Goal: Transaction & Acquisition: Purchase product/service

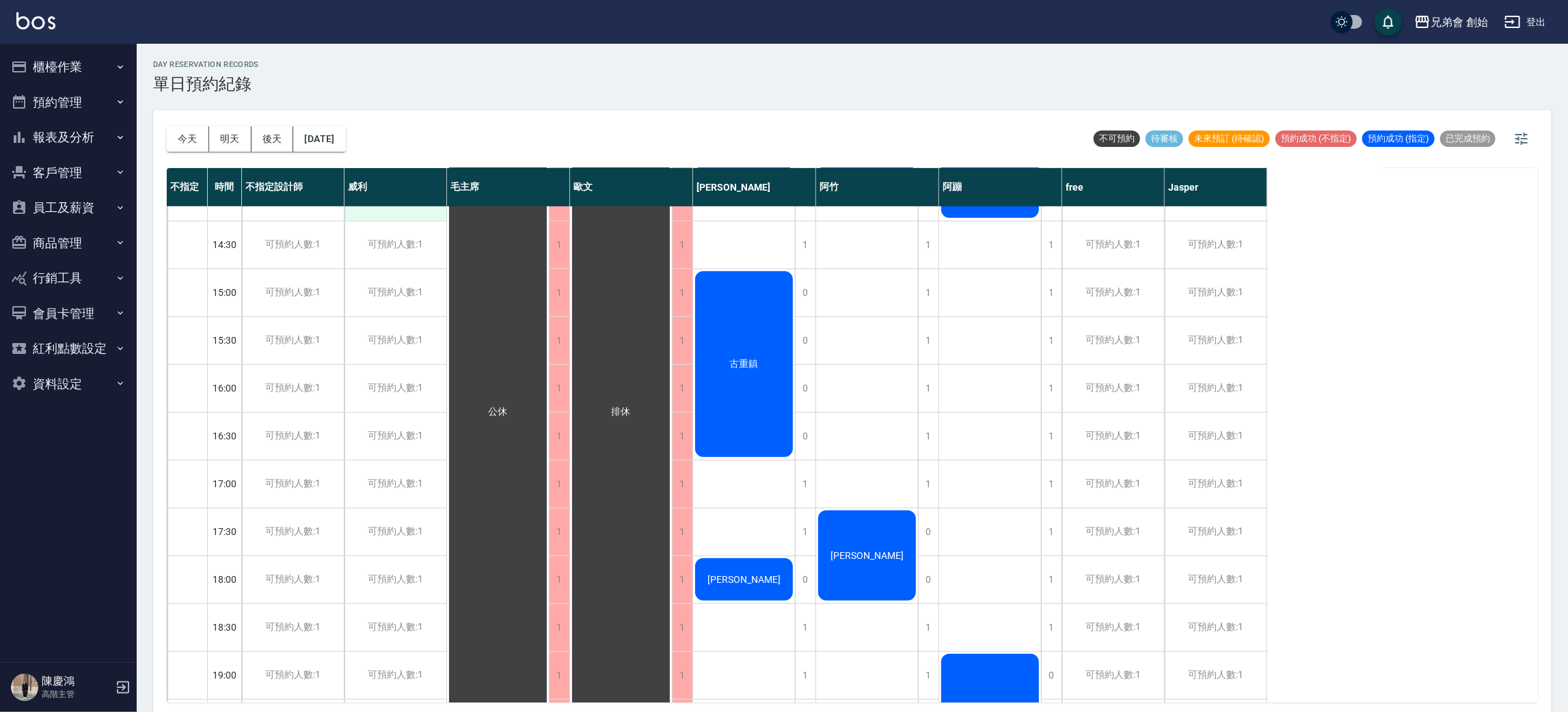
scroll to position [307, 0]
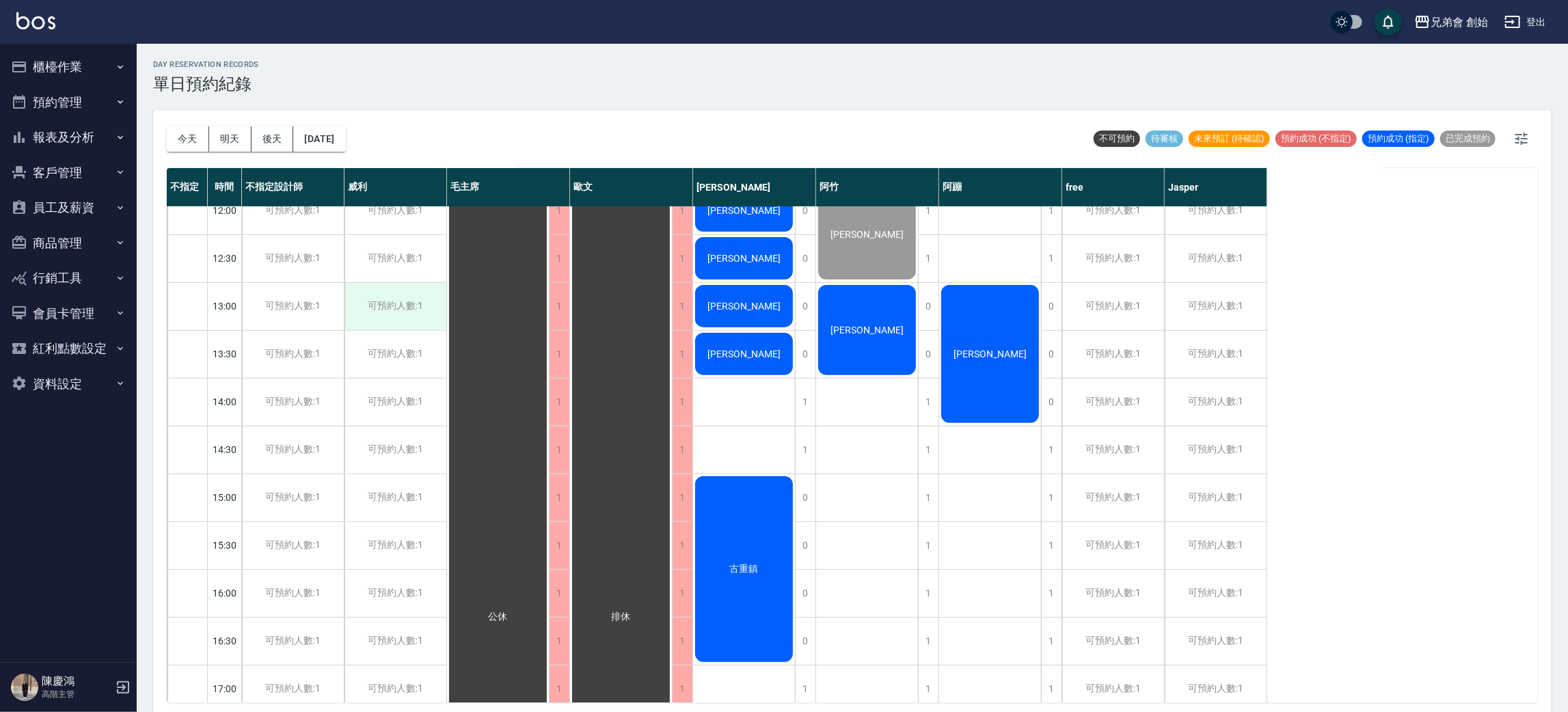
click at [385, 306] on div "可預約人數:1" at bounding box center [395, 306] width 102 height 47
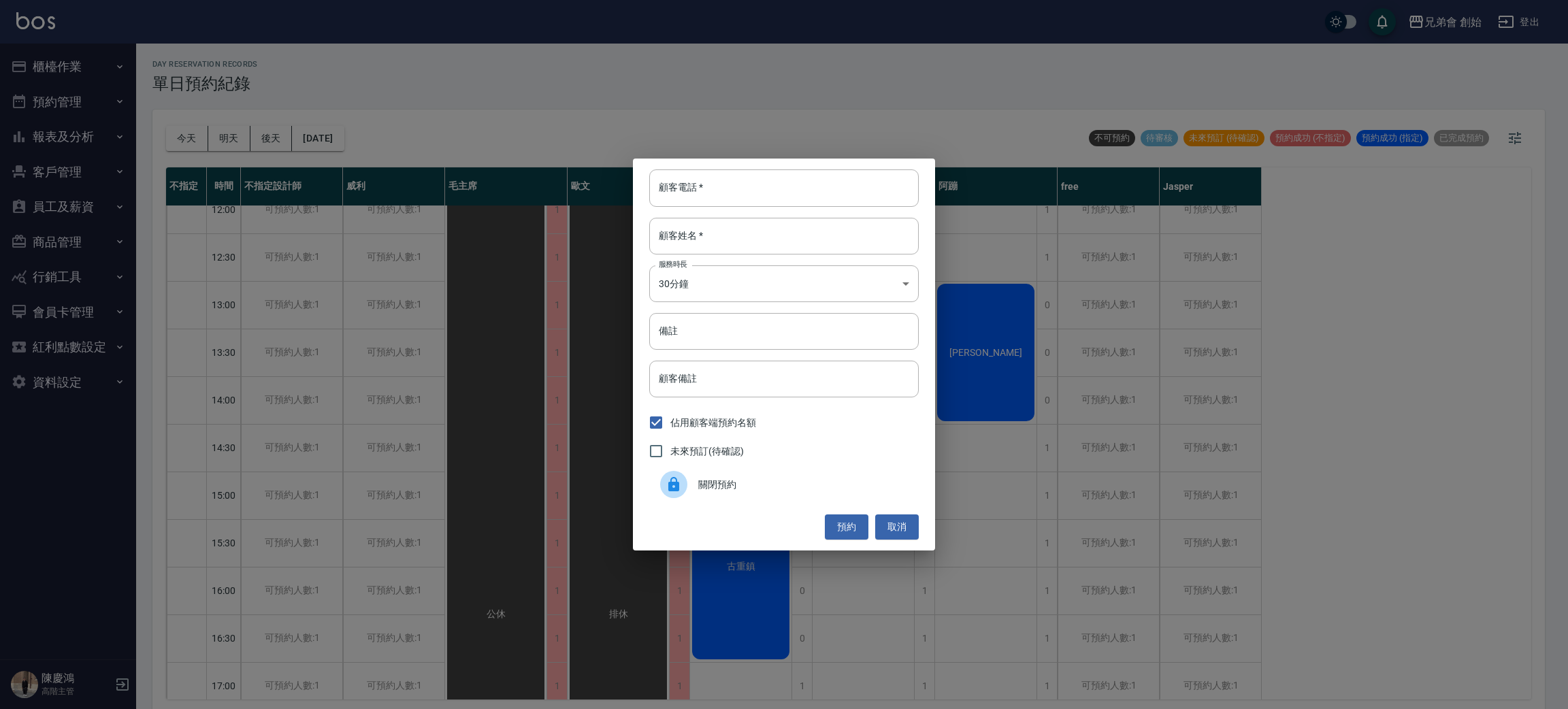
click at [705, 487] on span "關閉預約" at bounding box center [803, 485] width 210 height 15
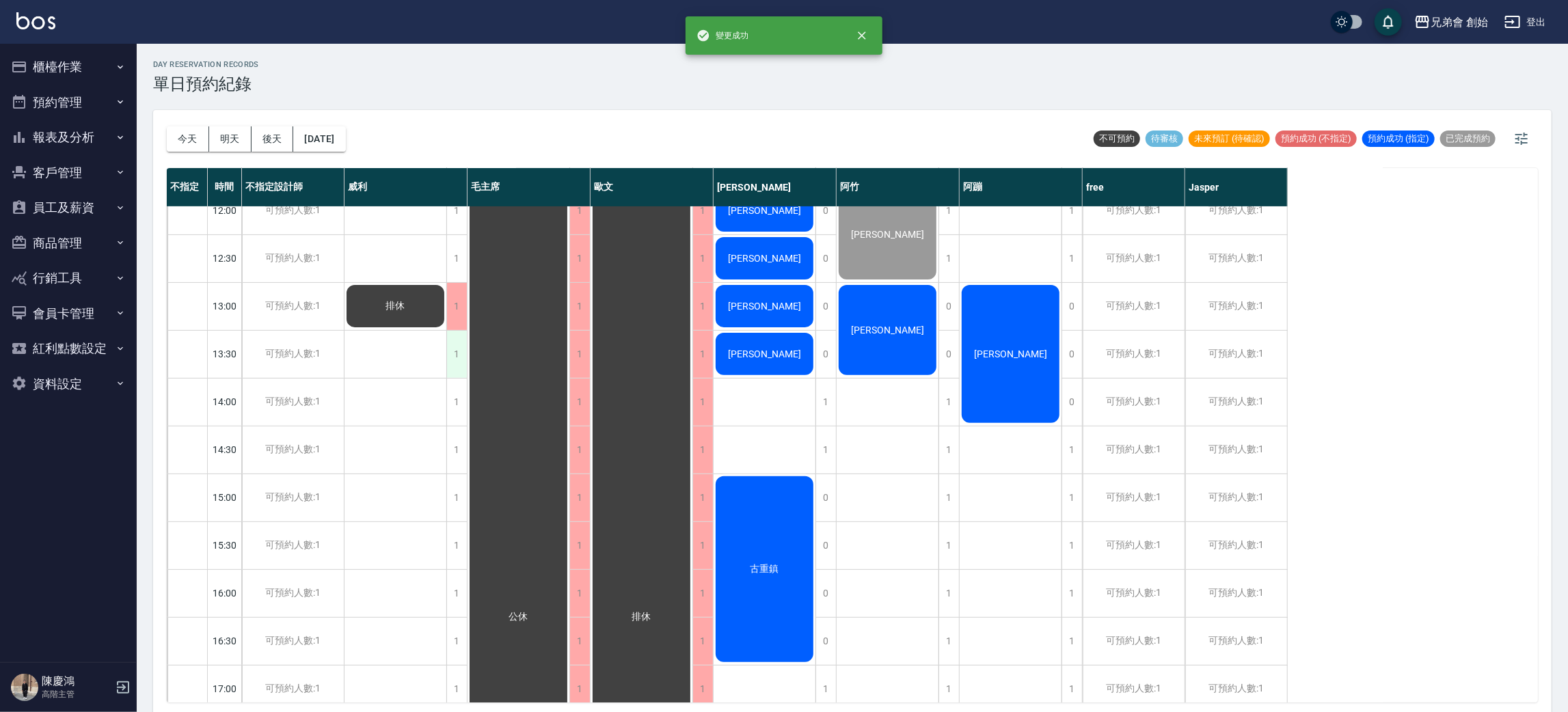
click at [458, 352] on div "1" at bounding box center [456, 354] width 21 height 47
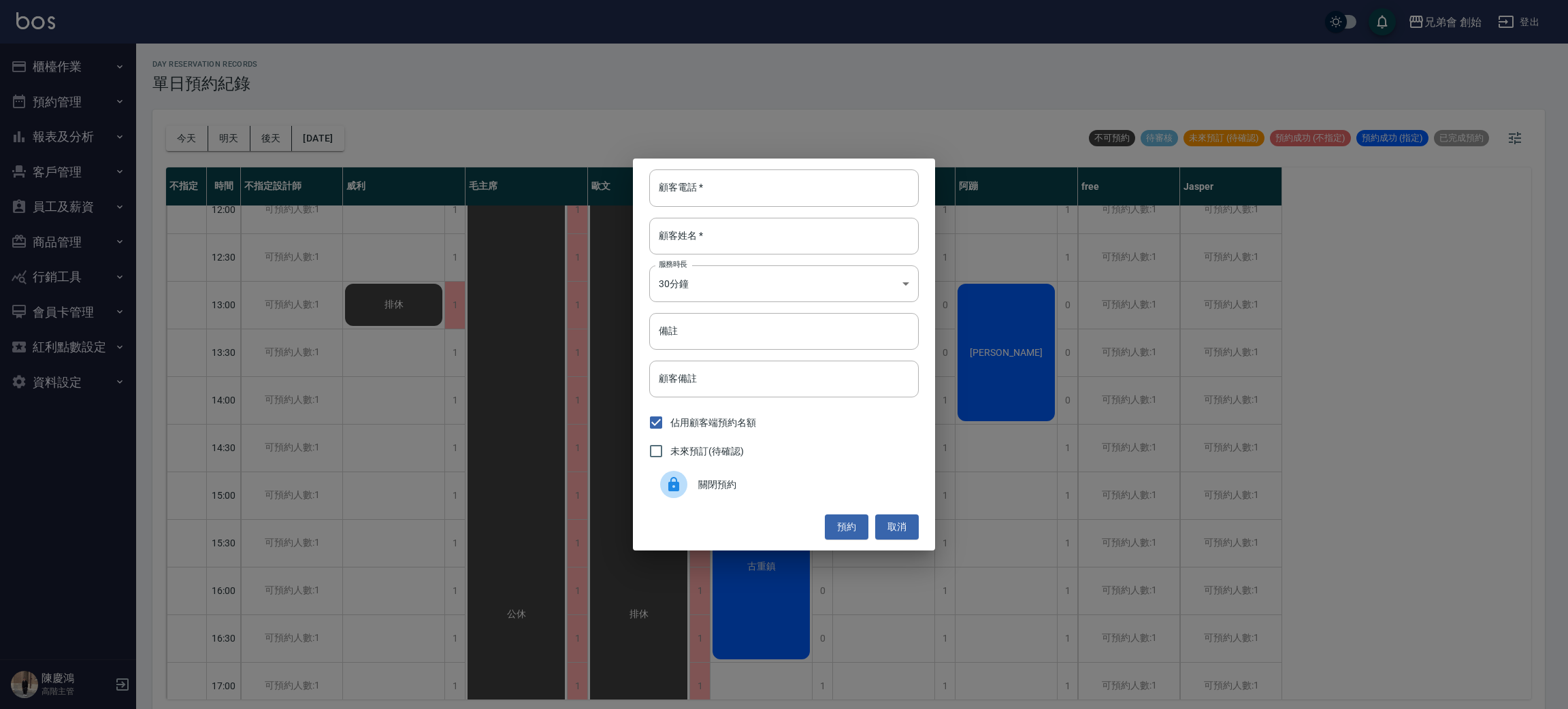
click at [700, 486] on span "關閉預約" at bounding box center [803, 485] width 210 height 15
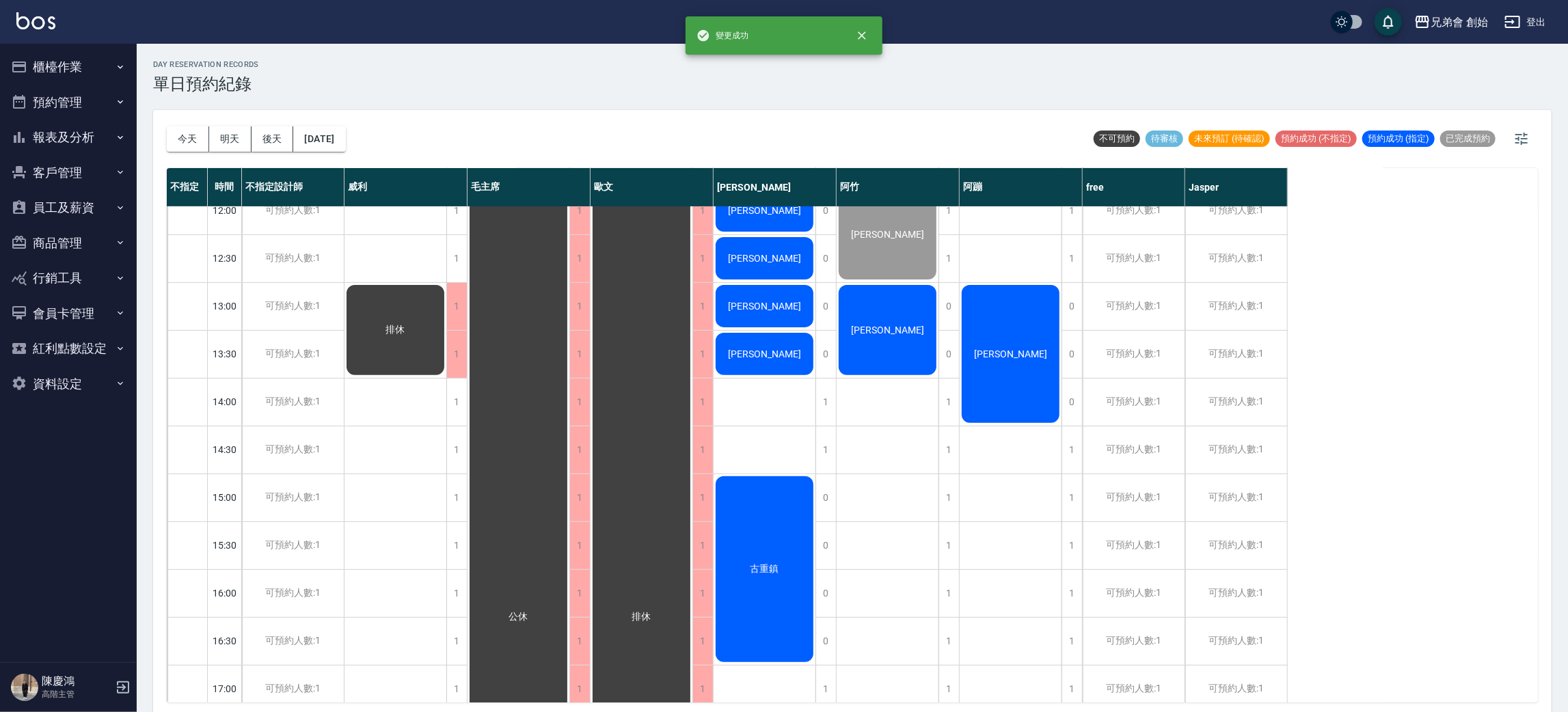
click at [387, 414] on div "排休" at bounding box center [396, 593] width 103 height 1388
click at [1016, 368] on div "童圓琇" at bounding box center [1010, 354] width 102 height 143
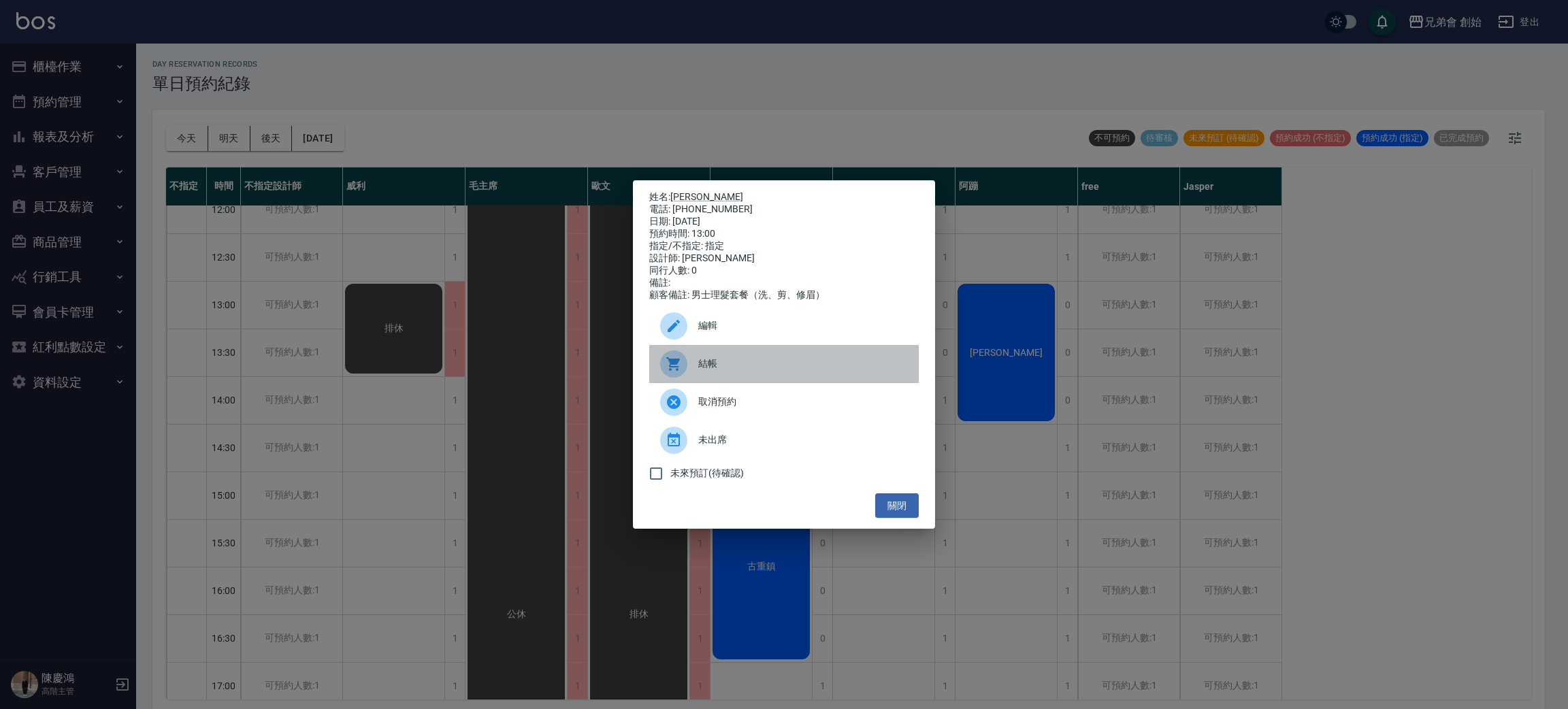
click at [868, 367] on span "結帳" at bounding box center [803, 364] width 210 height 15
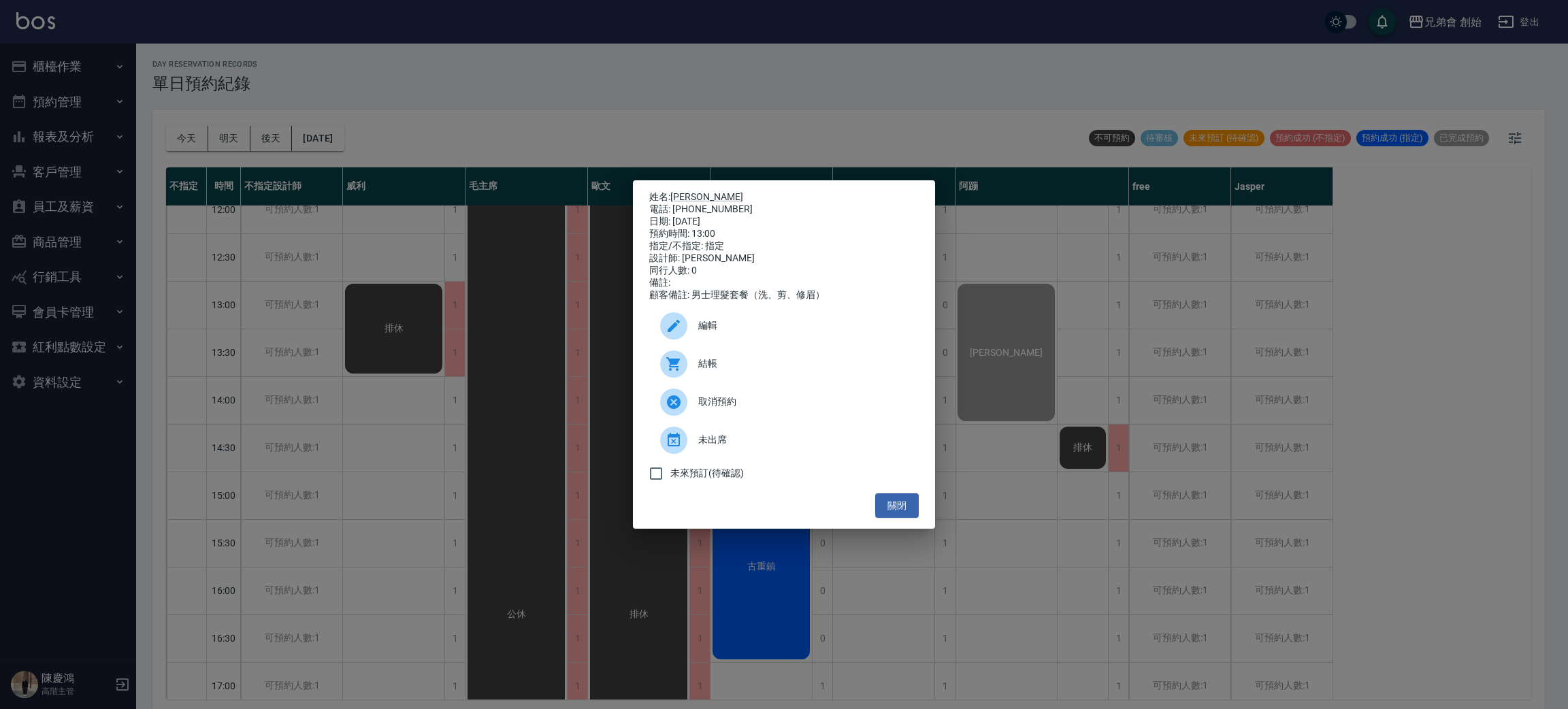
click at [500, 45] on div "姓名: 童圓琇 電話: 0972712663 日期: 2025/10/07 預約時間: 13:00 指定/不指定: 指定 設計師: 阿蹦 同行人數: 0 備註…" at bounding box center [784, 354] width 1568 height 709
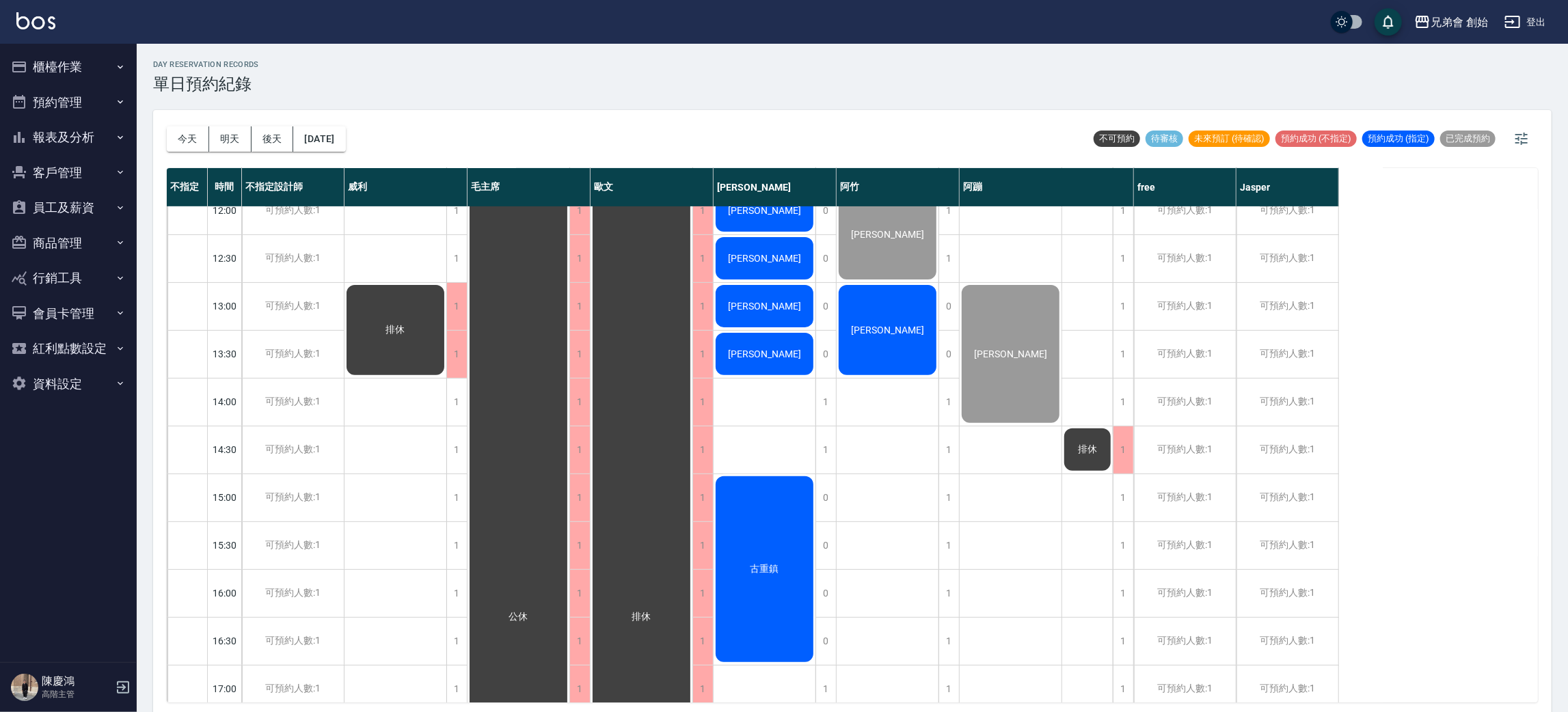
click at [929, 307] on div "clark" at bounding box center [888, 330] width 102 height 94
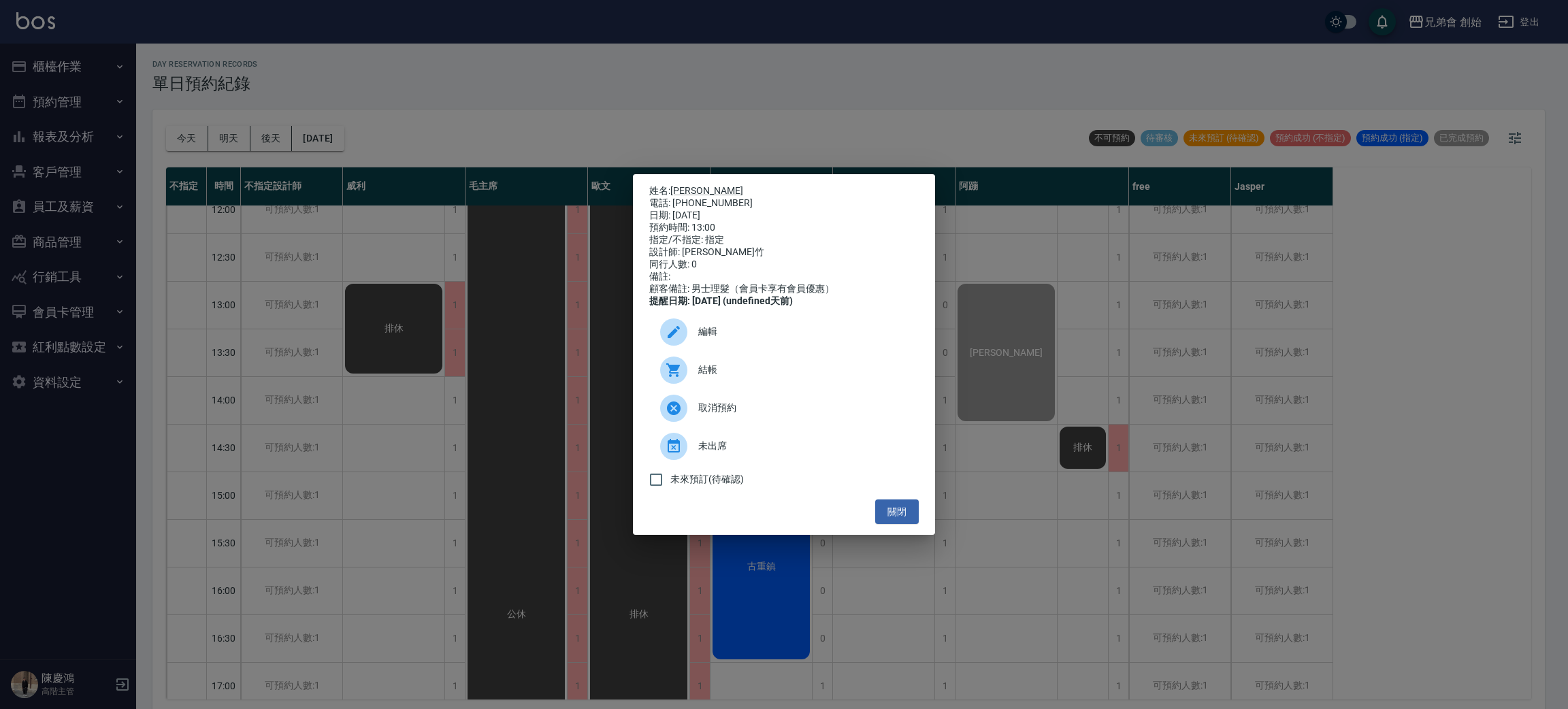
click at [819, 377] on span "結帳" at bounding box center [803, 370] width 210 height 15
click at [235, 75] on div "姓名: clark 電話: 0981261031 日期: 2025/10/07 預約時間: 13:00 指定/不指定: 指定 設計師: 阿竹 同行人數: 0 …" at bounding box center [784, 354] width 1568 height 709
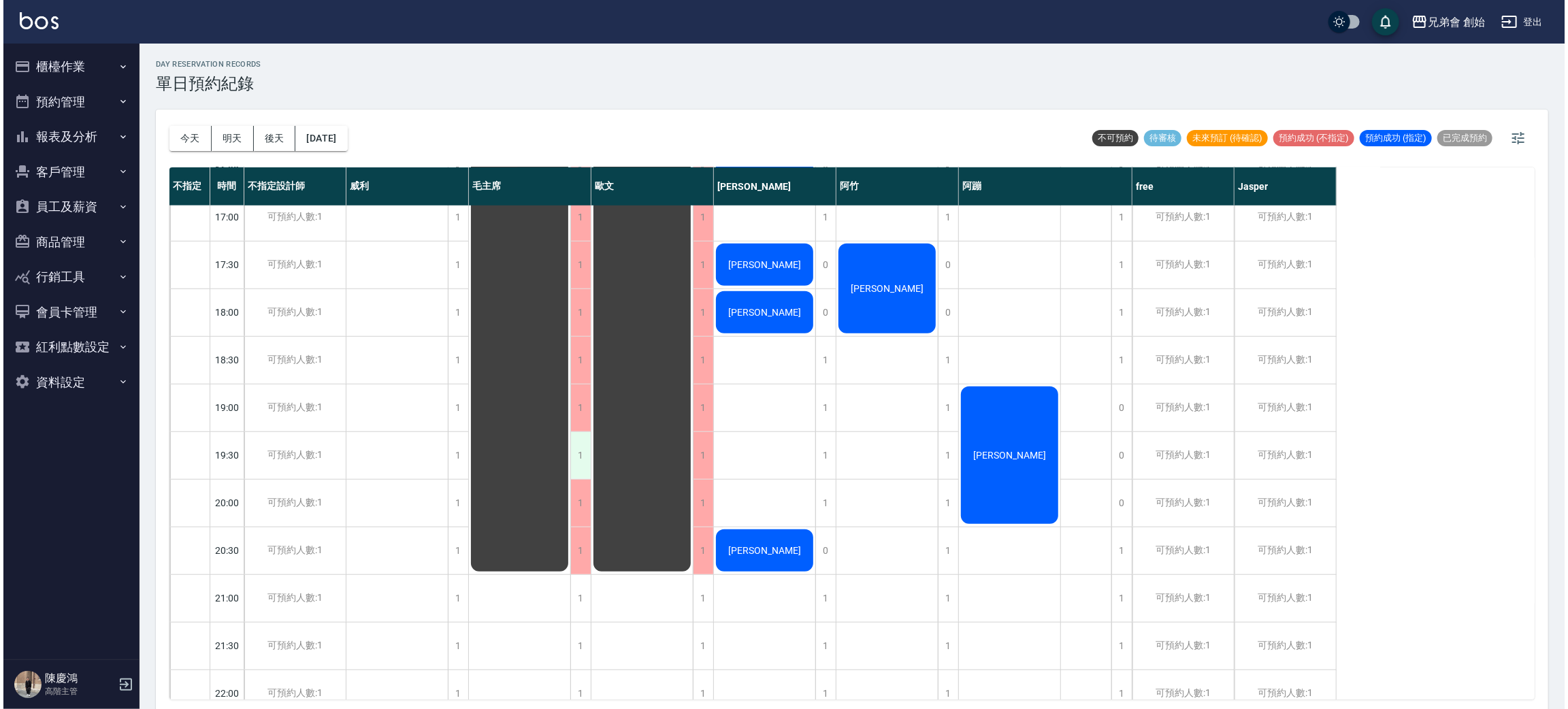
scroll to position [752, 0]
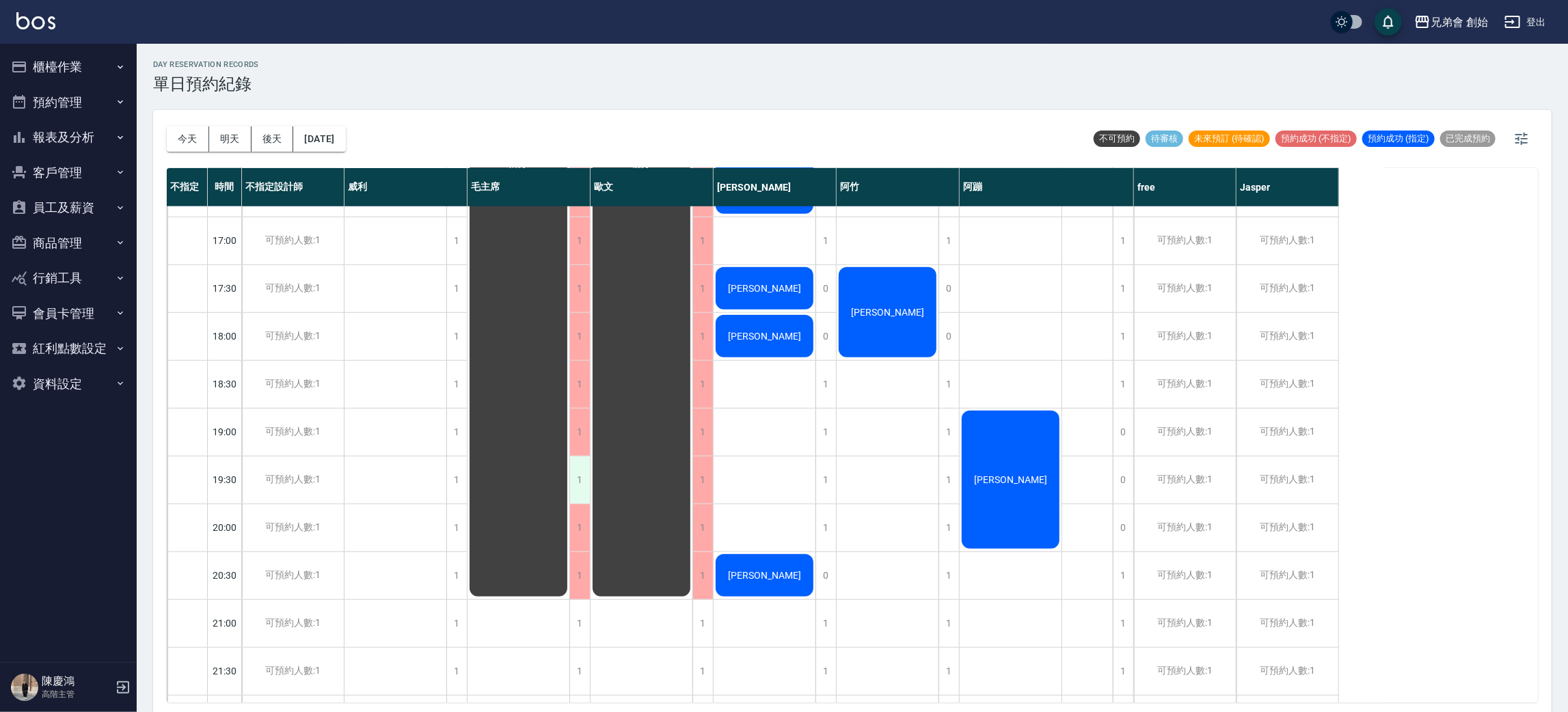
click at [588, 315] on div "1" at bounding box center [580, 337] width 21 height 47
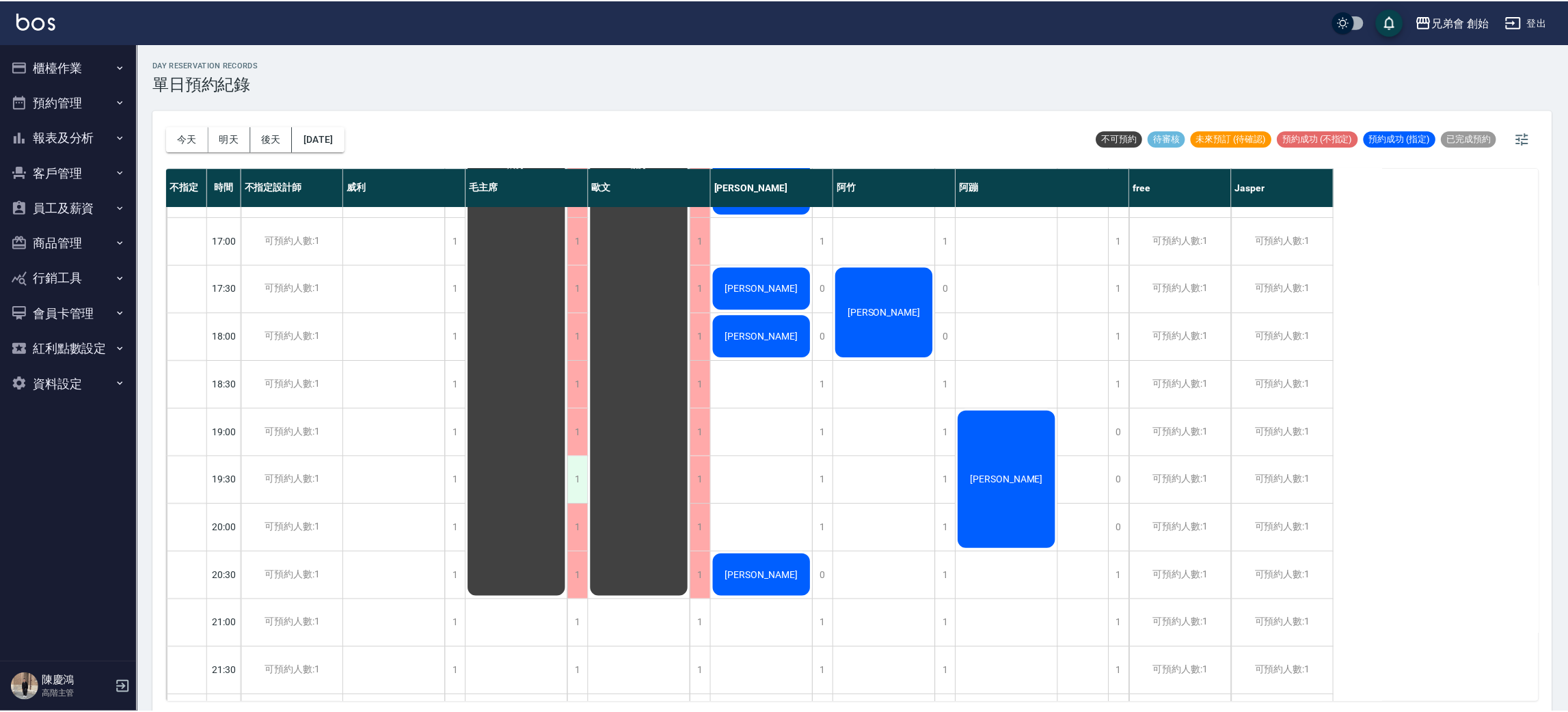
scroll to position [1, 0]
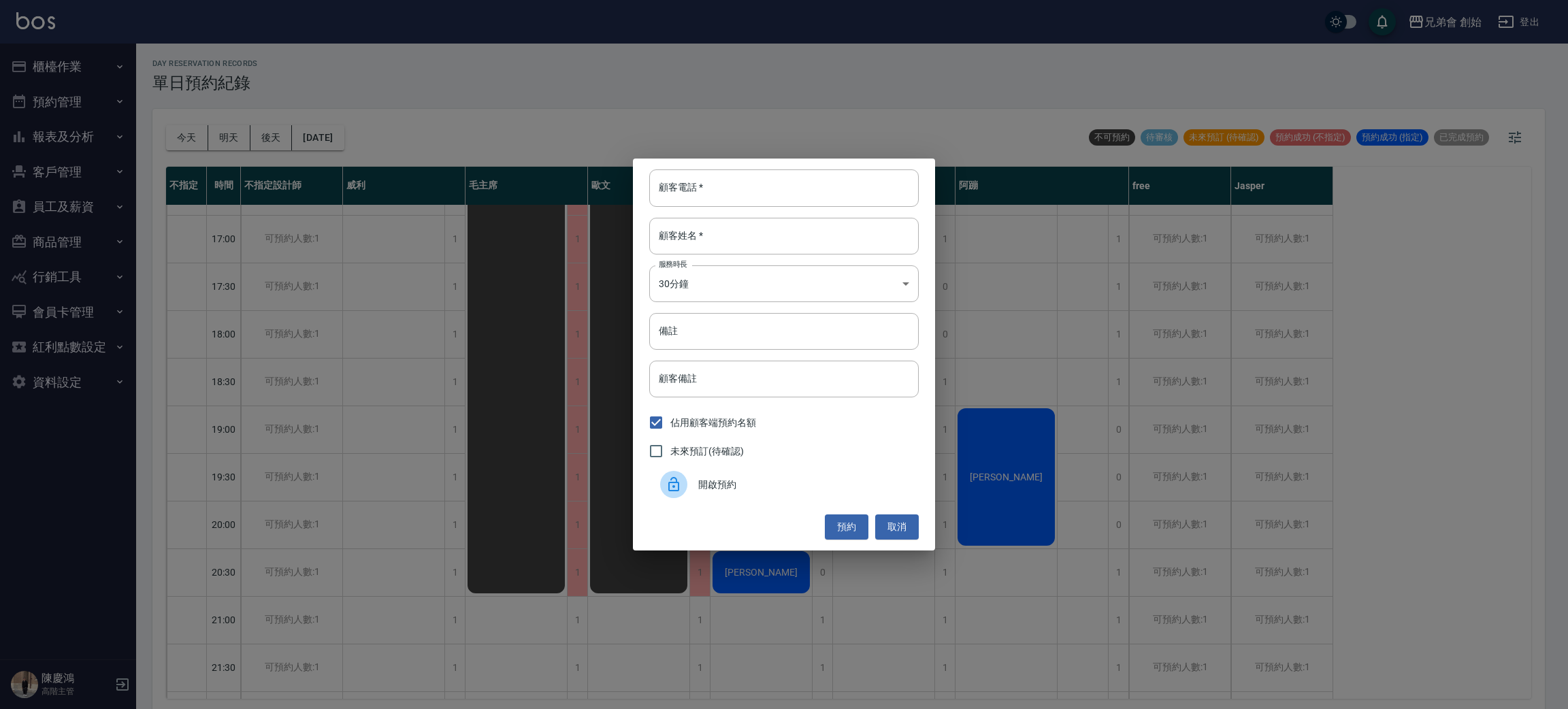
click at [257, 318] on div "顧客電話   * 顧客電話   * 顧客姓名   * 顧客姓名   * 服務時長 30分鐘 1 服務時長 備註 備註 顧客備註 顧客備註 佔用顧客端預約名額 …" at bounding box center [784, 354] width 1568 height 709
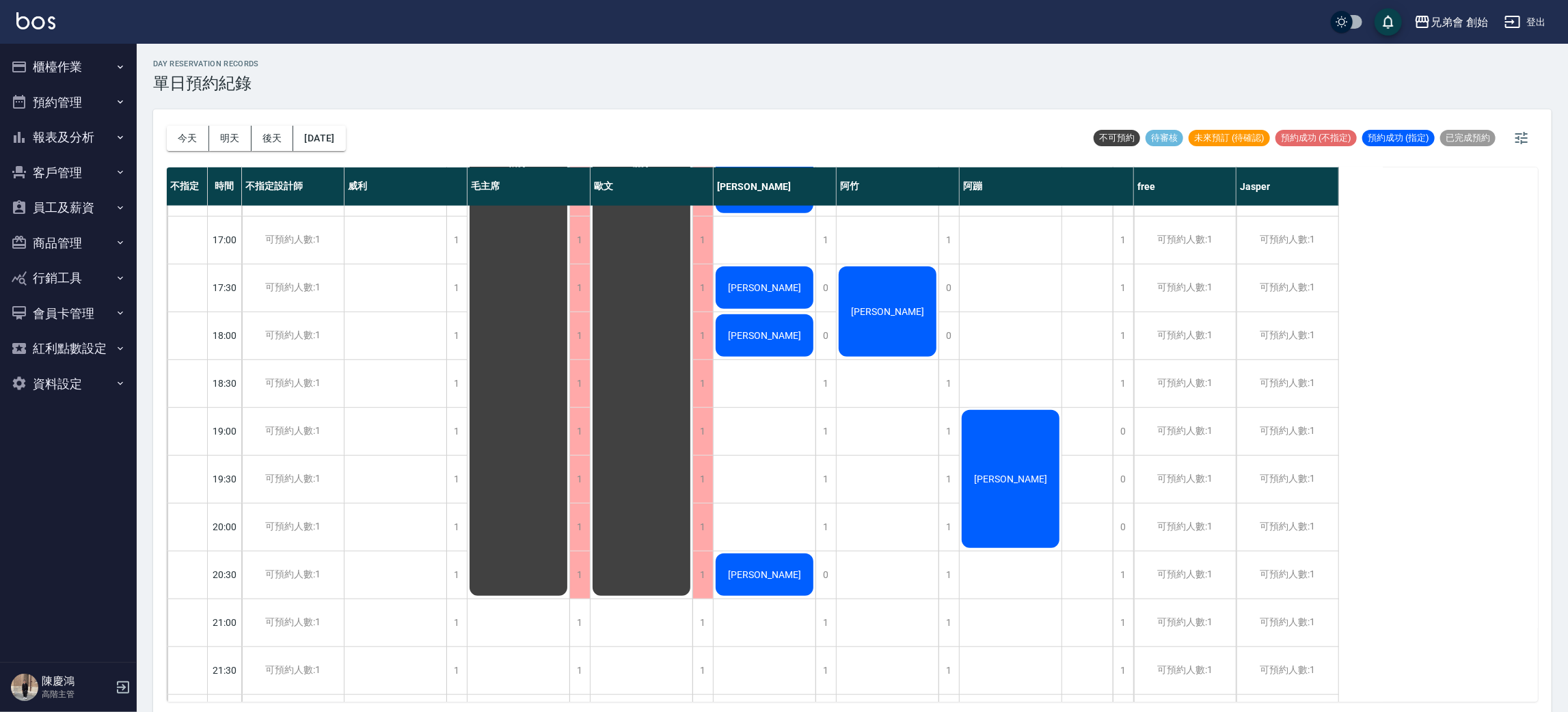
click at [198, 123] on div "今天 明天 後天 2025/10/07" at bounding box center [256, 138] width 179 height 58
click at [187, 145] on button "今天" at bounding box center [188, 138] width 43 height 25
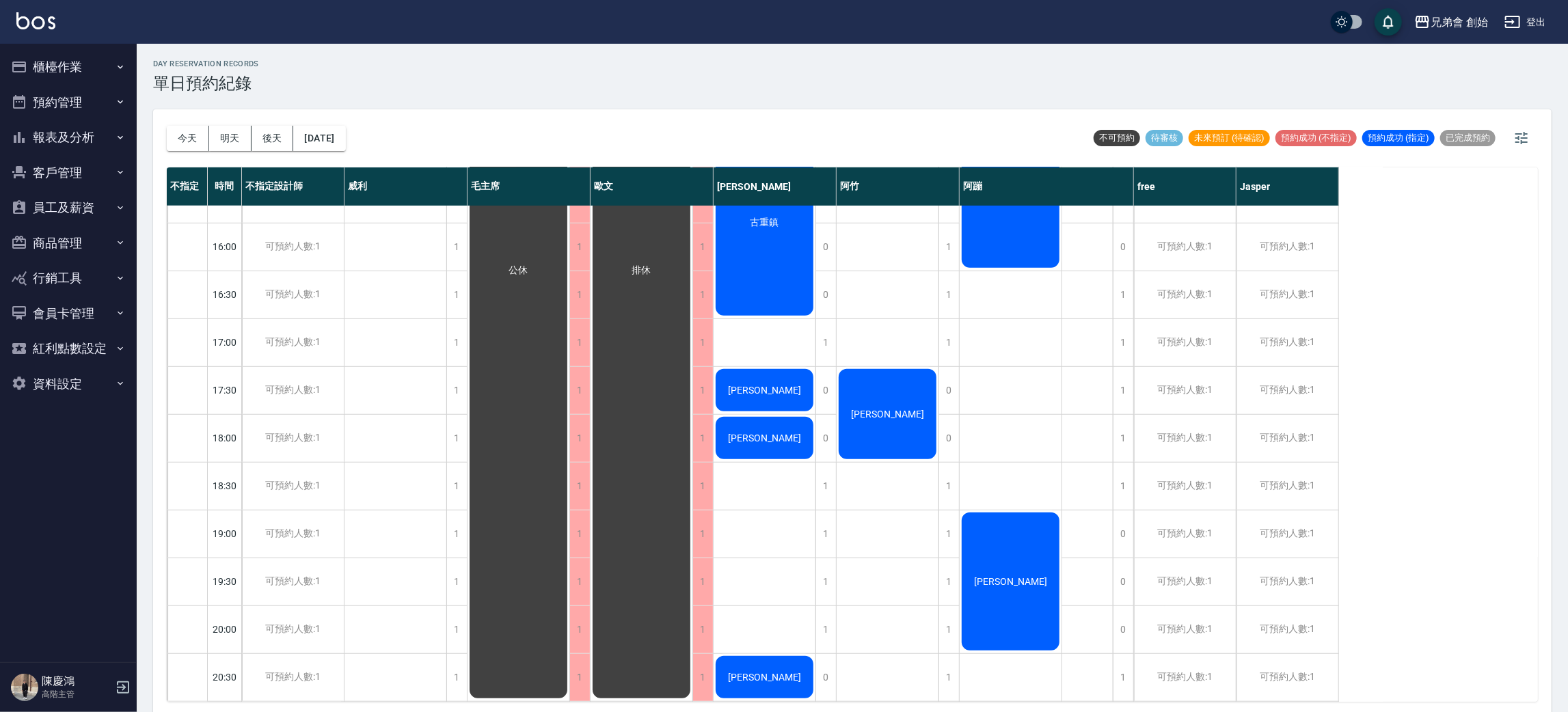
scroll to position [345, 0]
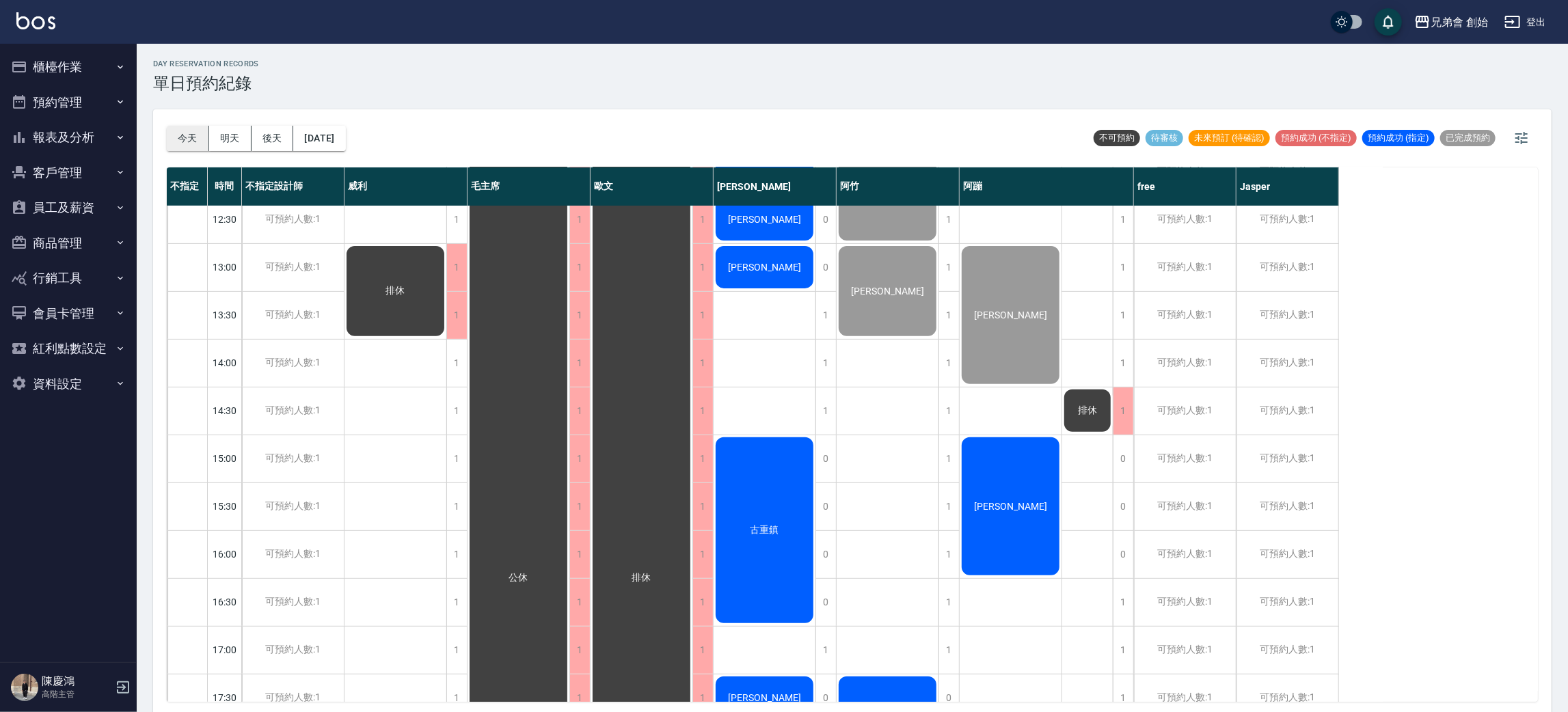
click at [188, 134] on button "今天" at bounding box center [188, 138] width 43 height 25
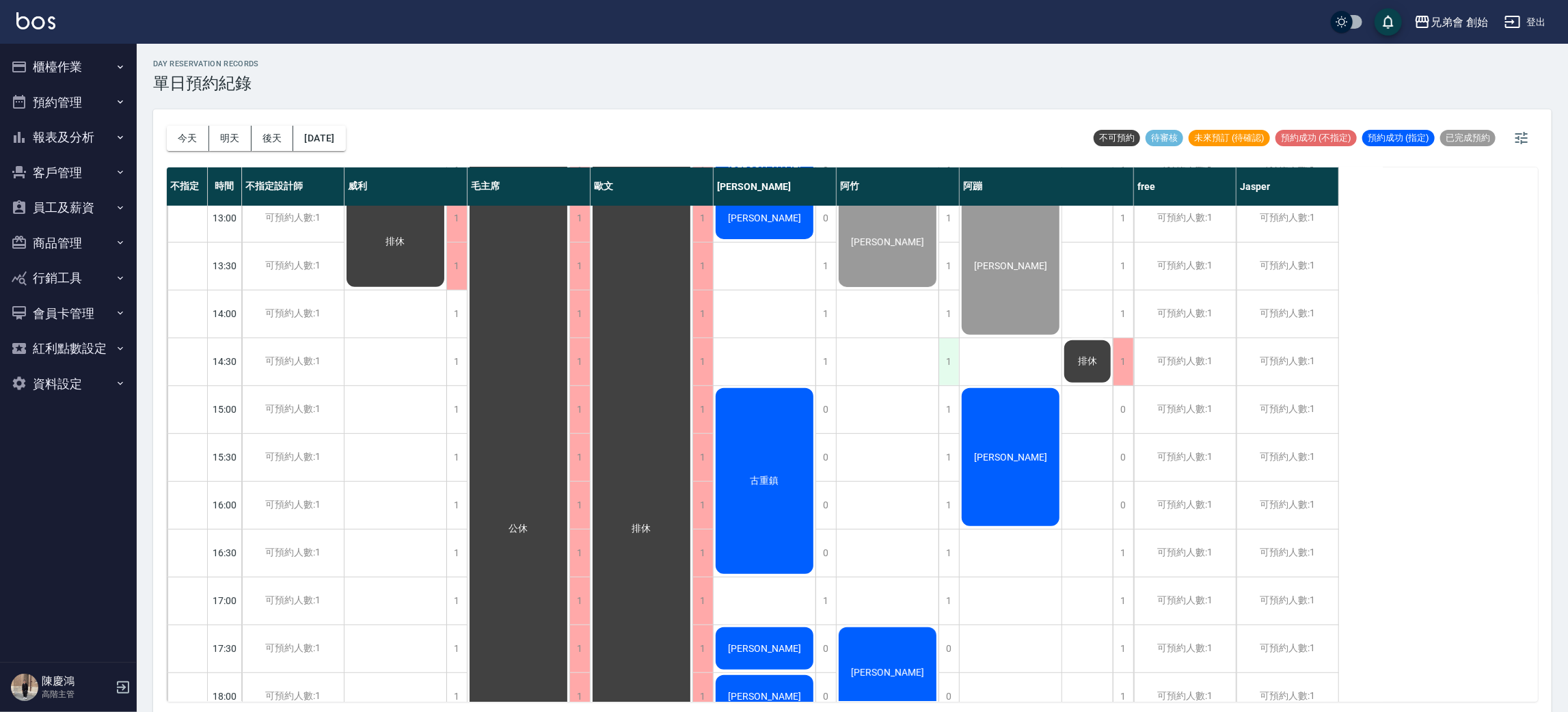
scroll to position [292, 0]
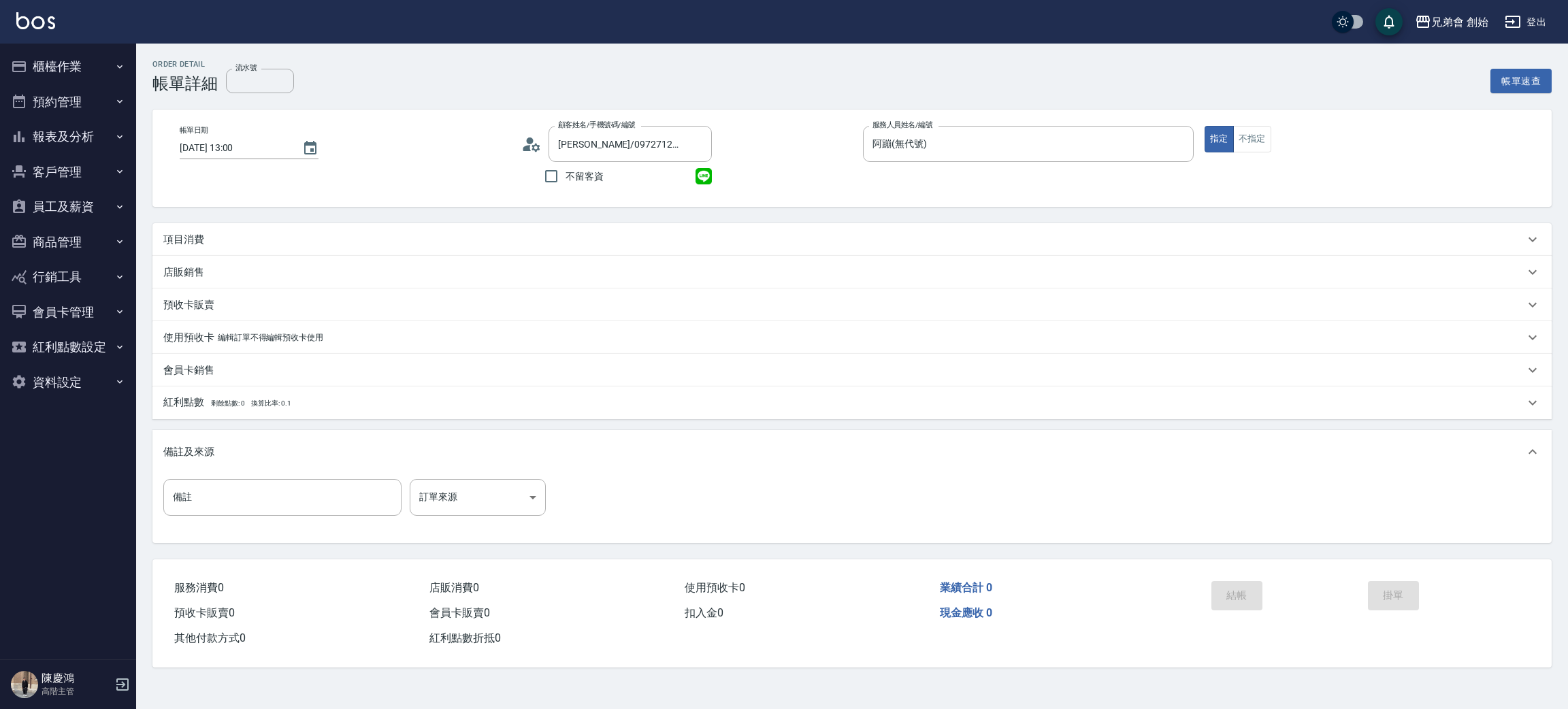
click at [608, 247] on div "項目消費" at bounding box center [852, 239] width 1400 height 33
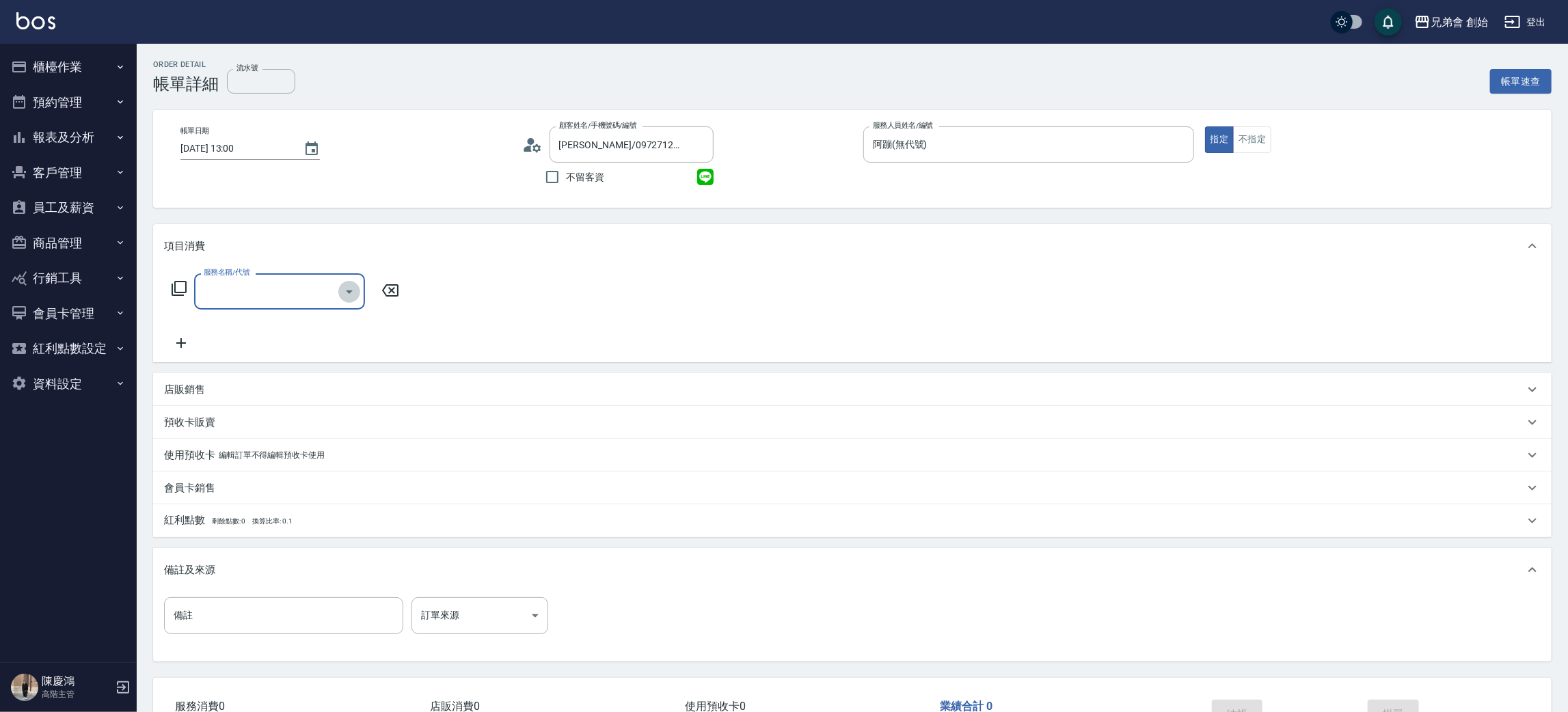
click at [346, 293] on icon "Open" at bounding box center [349, 292] width 16 height 16
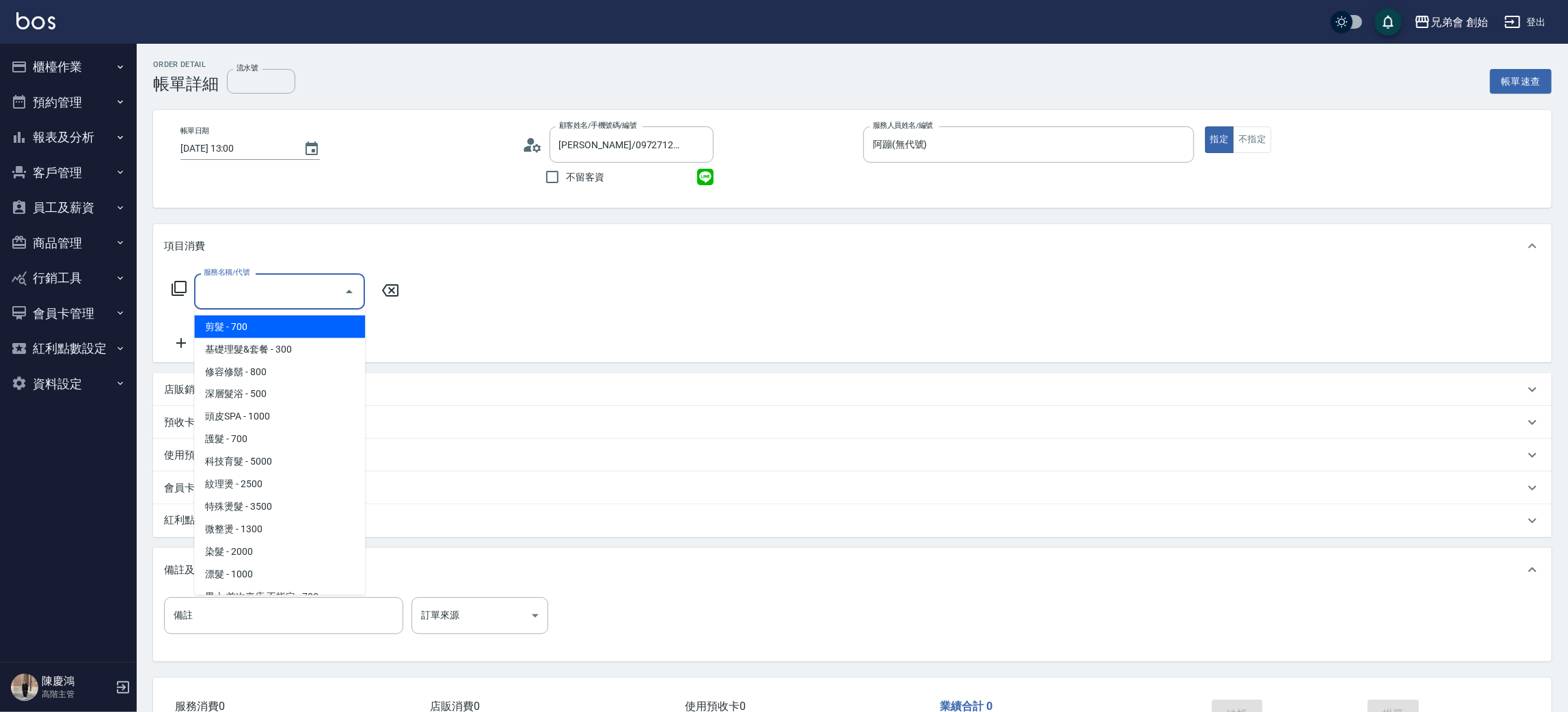
click at [295, 324] on span "剪髮 - 700" at bounding box center [279, 327] width 171 height 23
type input "剪髮(A01)"
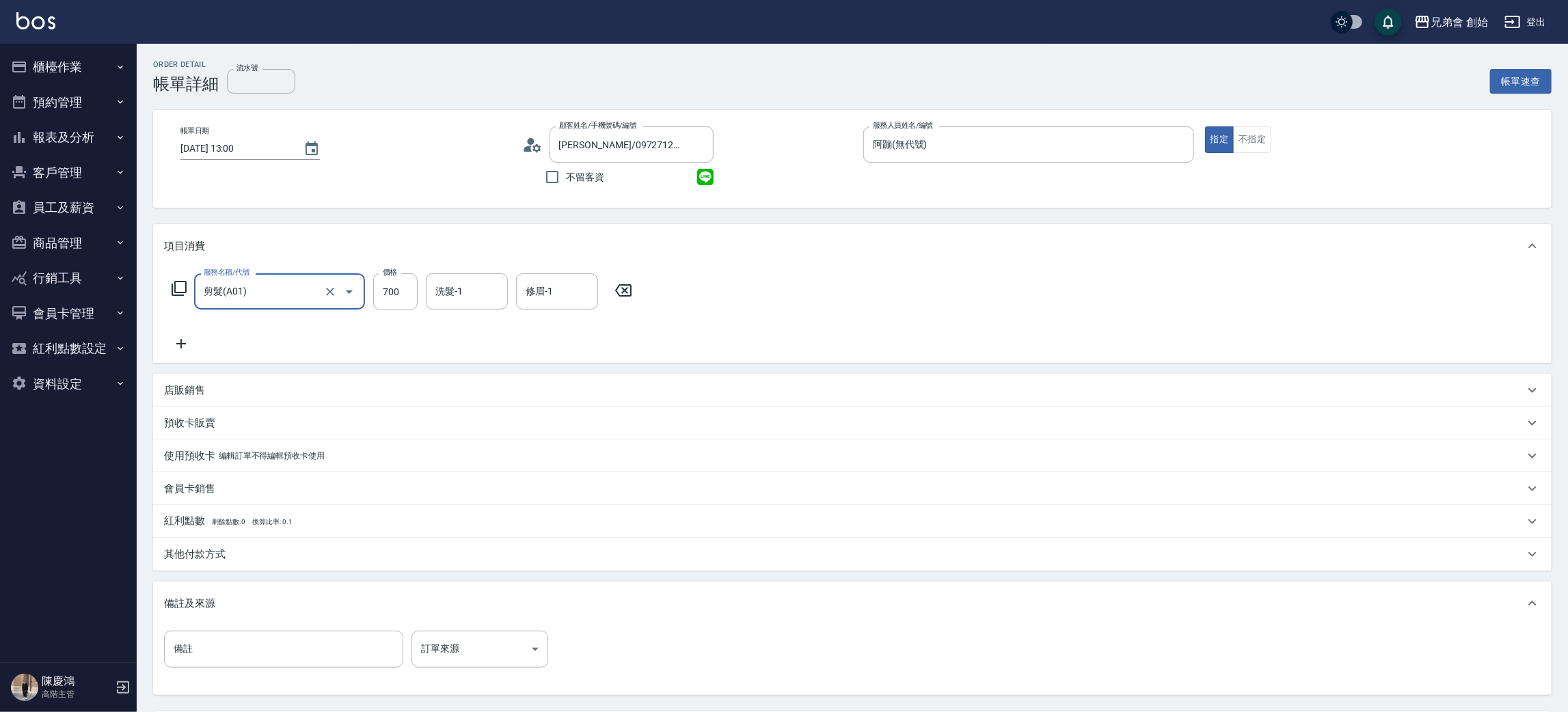
scroll to position [128, 0]
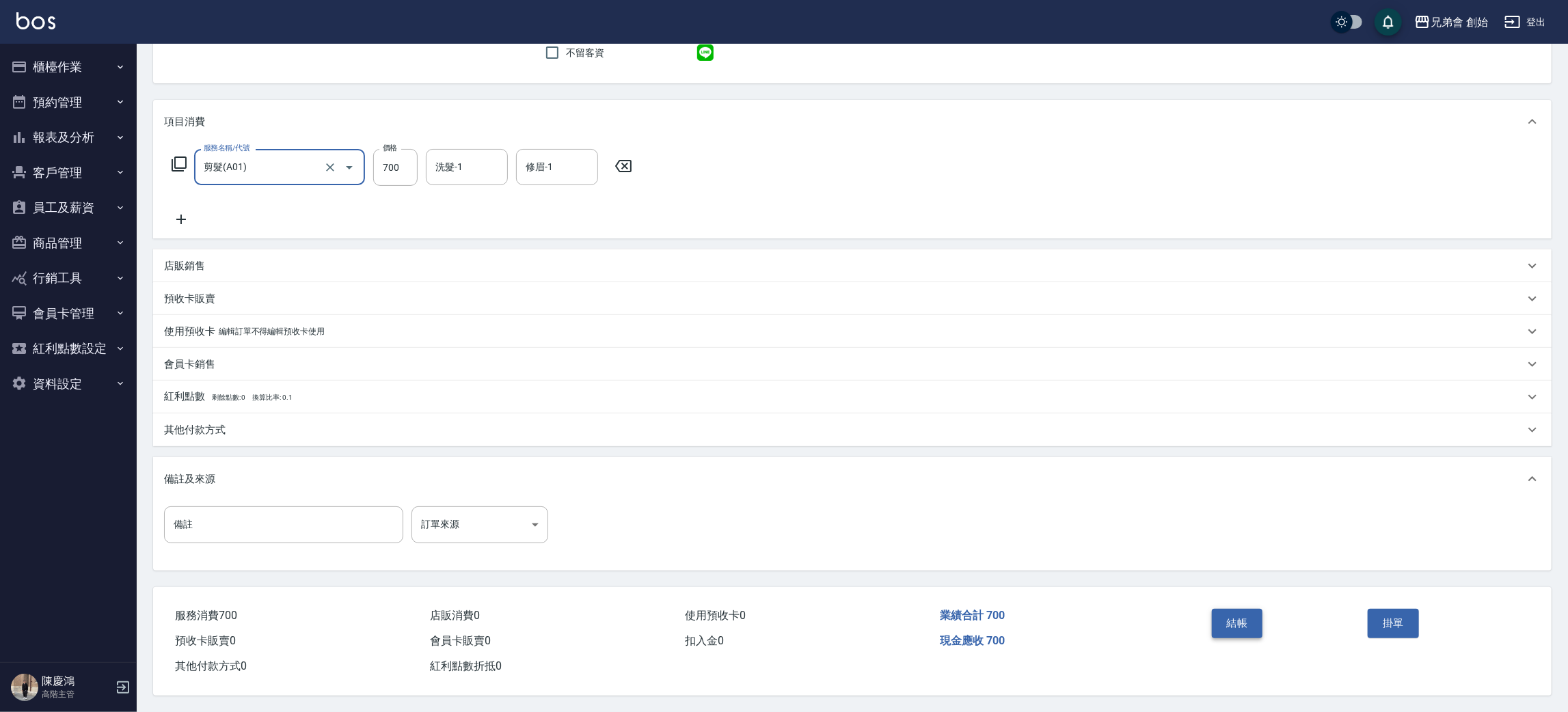
click at [1248, 625] on button "結帳" at bounding box center [1237, 623] width 51 height 29
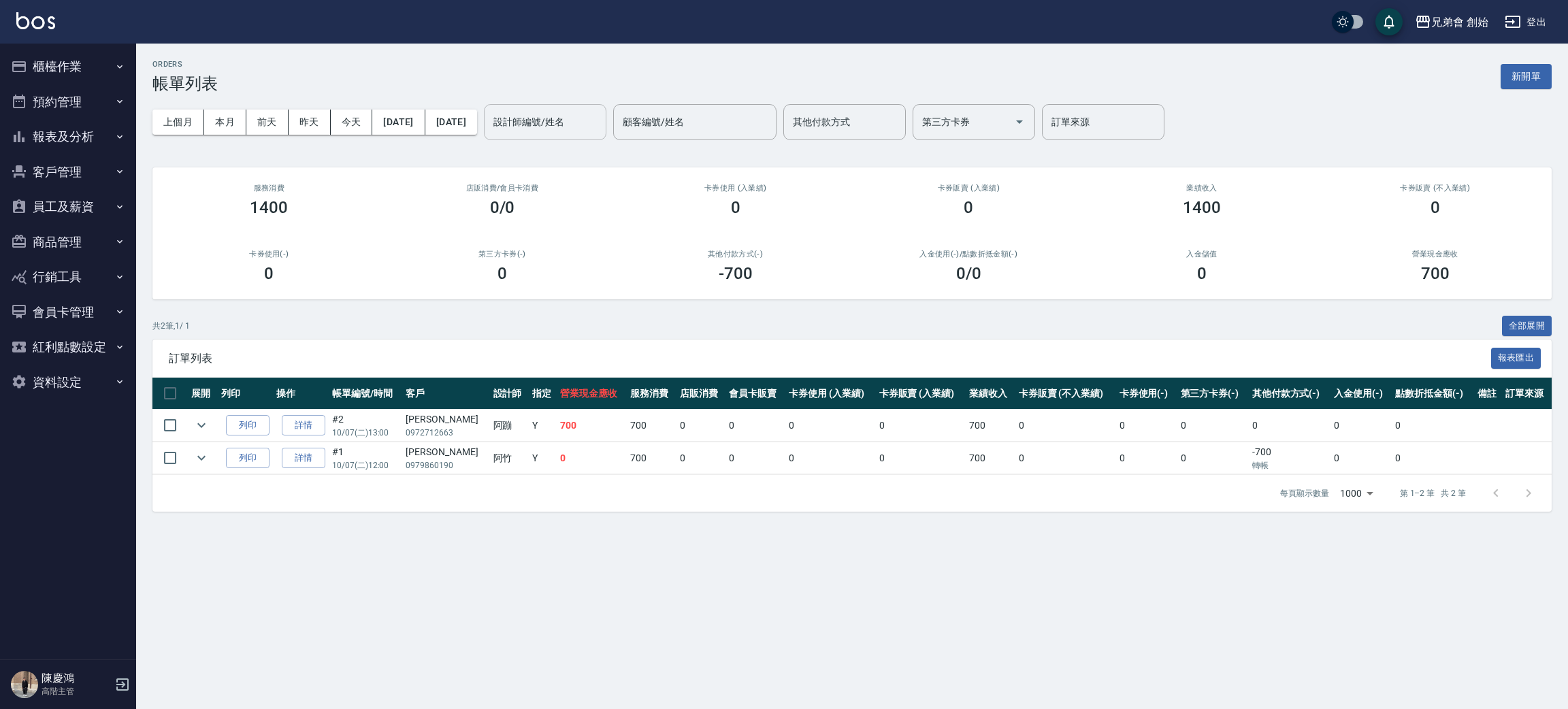
click at [583, 128] on input "設計師編號/姓名" at bounding box center [545, 122] width 110 height 24
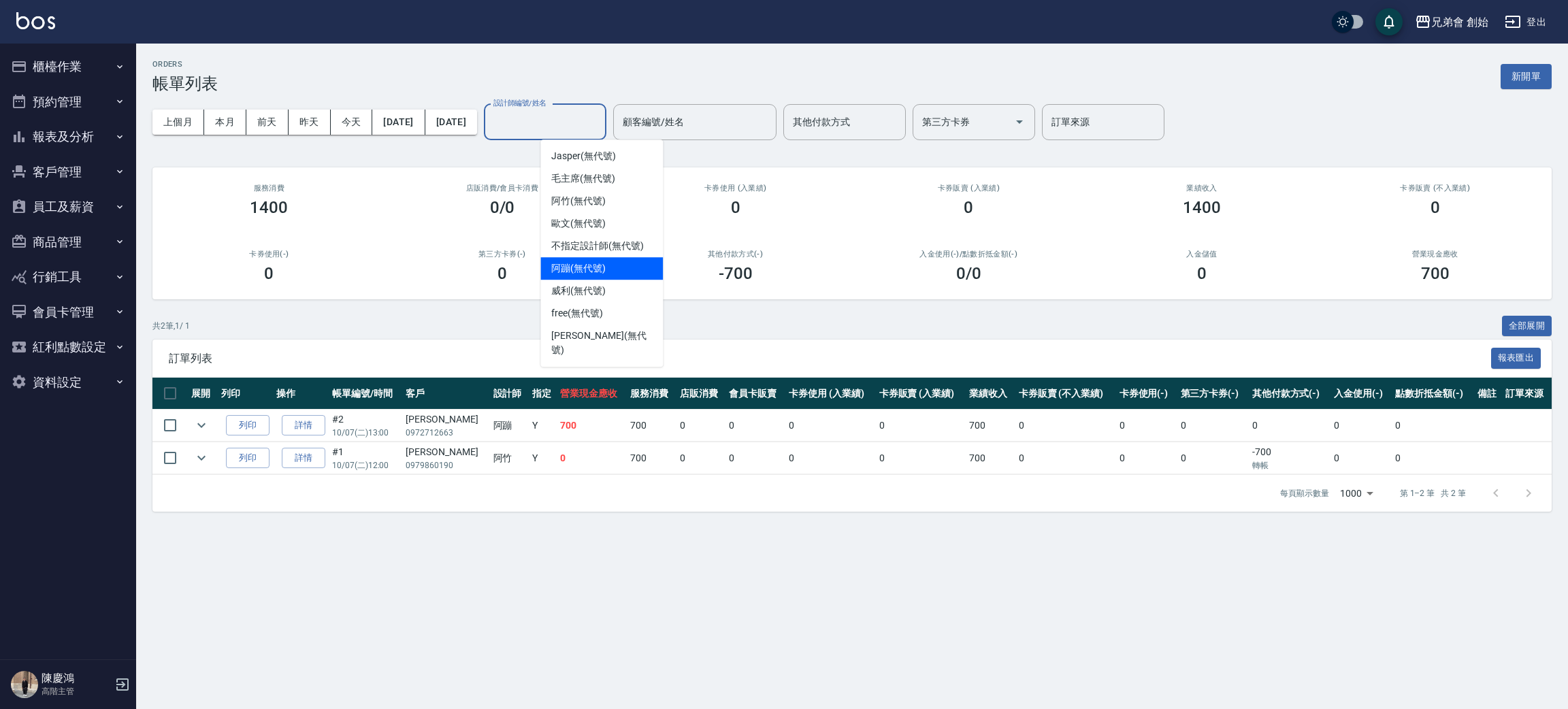
click at [650, 267] on div "阿蹦 (無代號)" at bounding box center [601, 269] width 122 height 23
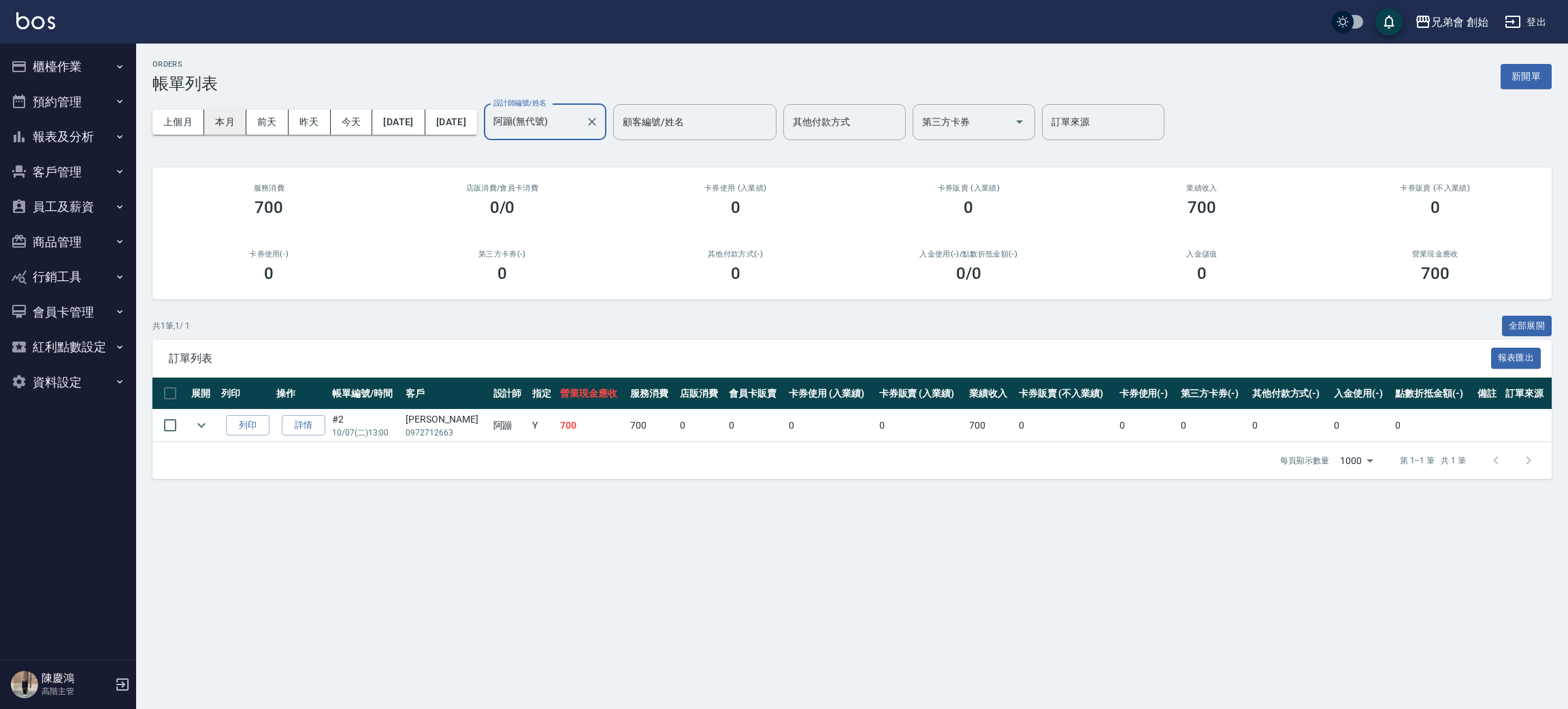
click at [236, 129] on button "本月" at bounding box center [225, 122] width 42 height 25
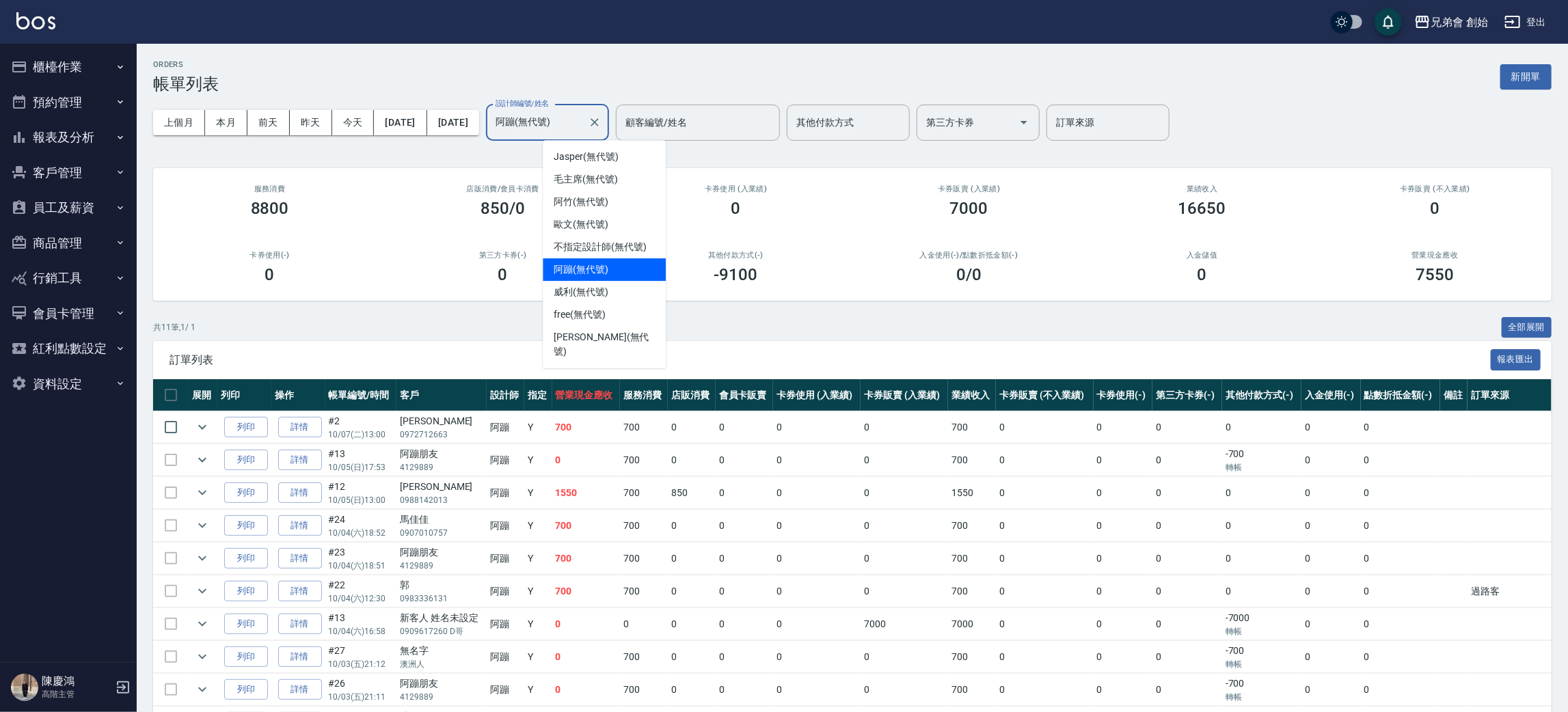
click at [583, 116] on input "阿蹦(無代號)" at bounding box center [537, 123] width 90 height 24
click at [616, 220] on div "歐文 (無代號)" at bounding box center [604, 224] width 123 height 23
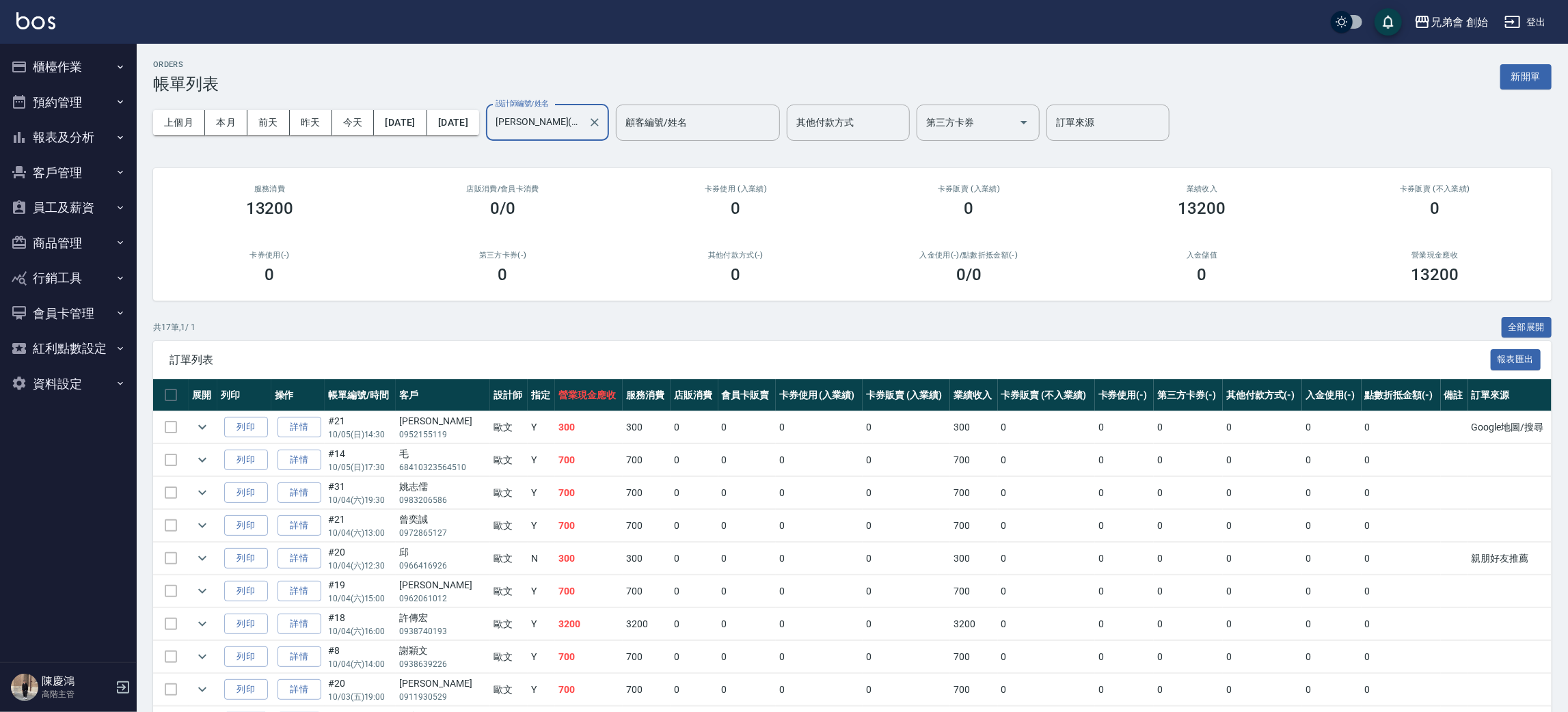
click at [583, 125] on input "歐文(無代號)" at bounding box center [537, 123] width 90 height 24
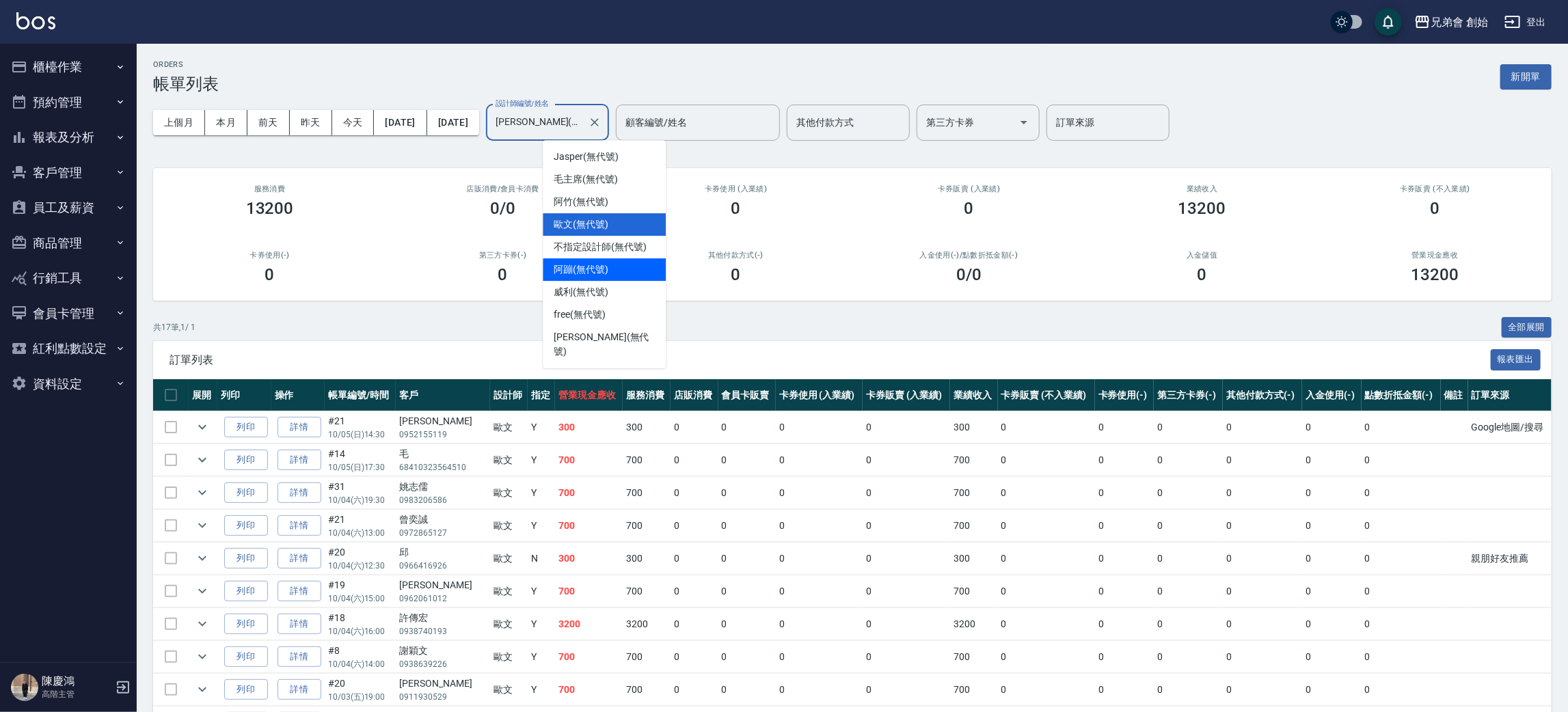
click at [633, 259] on div "阿蹦 (無代號)" at bounding box center [604, 270] width 123 height 23
type input "阿蹦(無代號)"
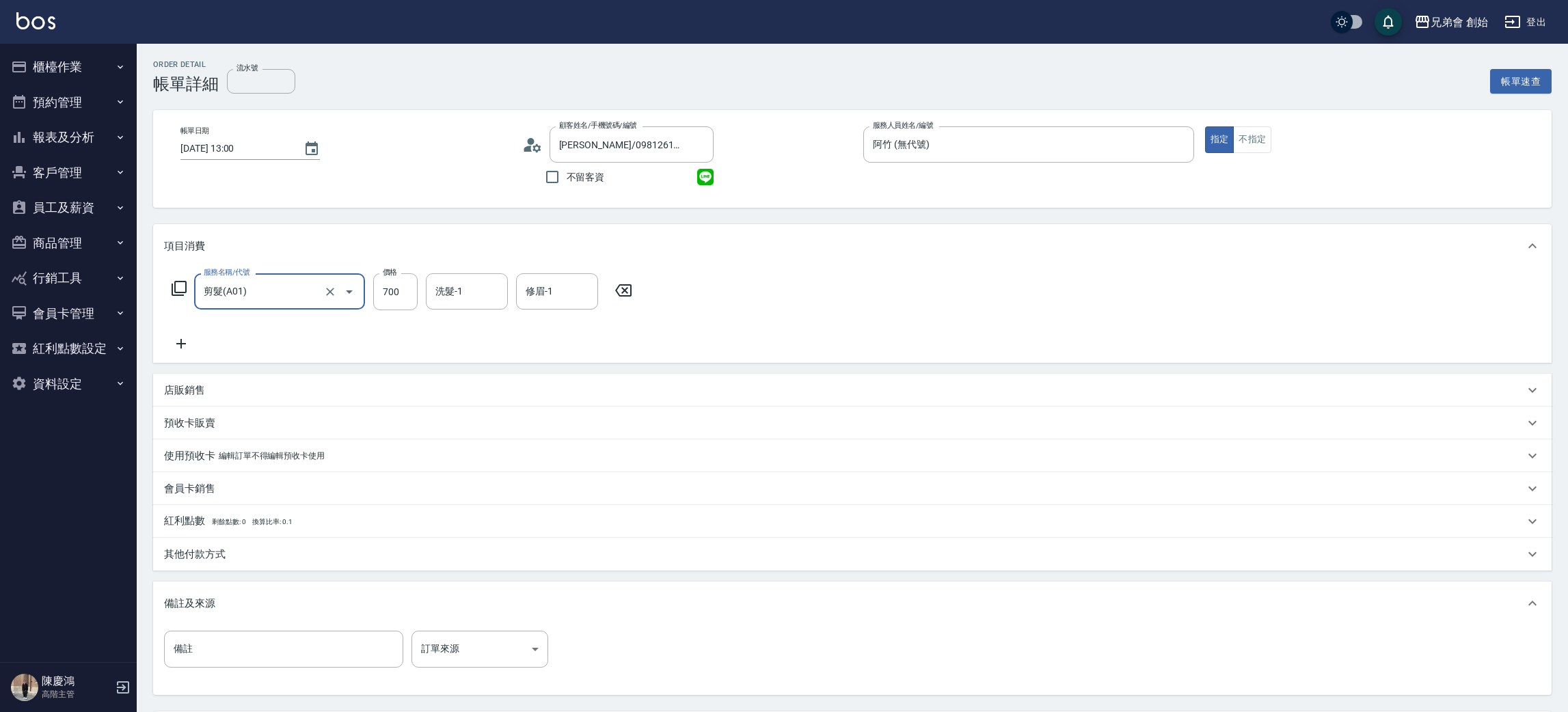
scroll to position [128, 0]
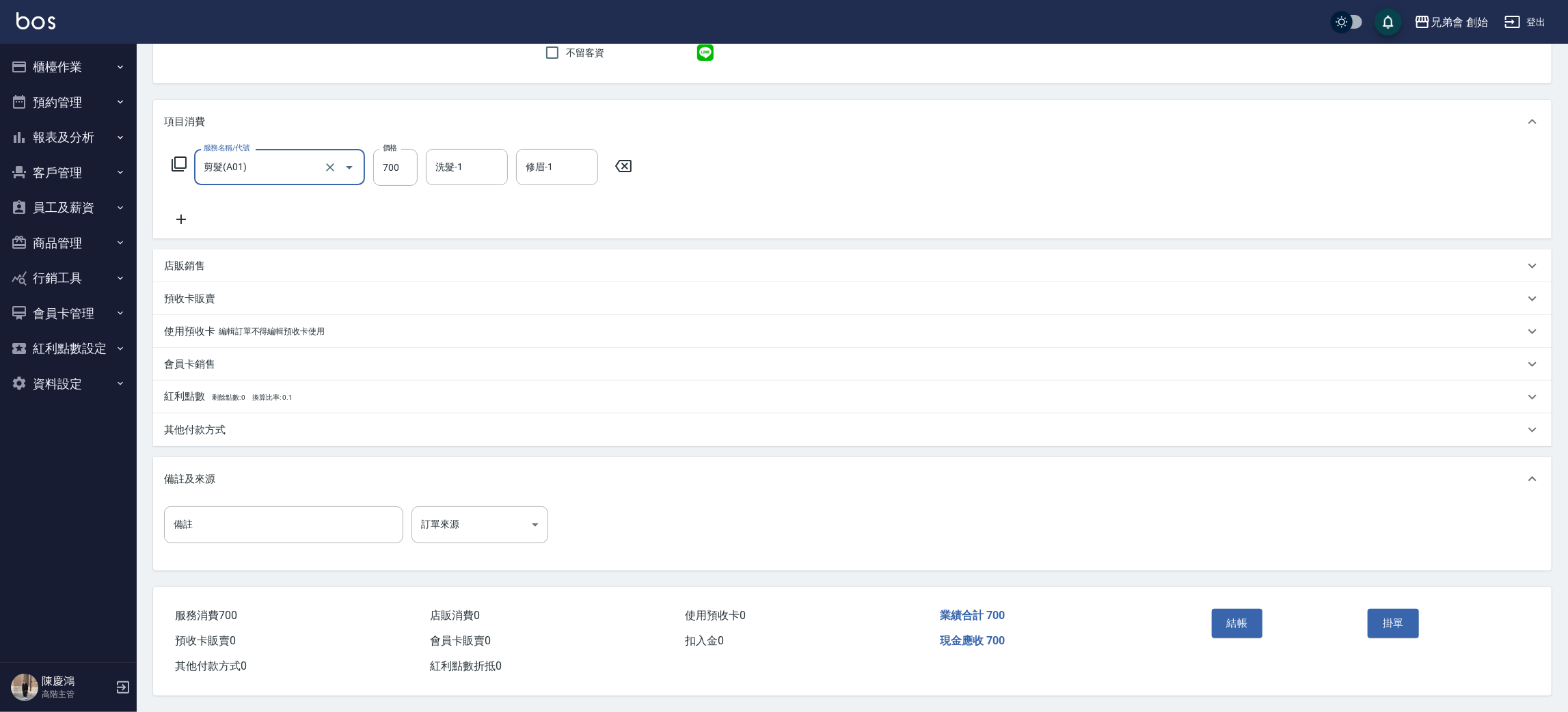
drag, startPoint x: 1223, startPoint y: 631, endPoint x: 1209, endPoint y: 618, distance: 19.1
click at [1223, 630] on button "結帳" at bounding box center [1237, 623] width 51 height 29
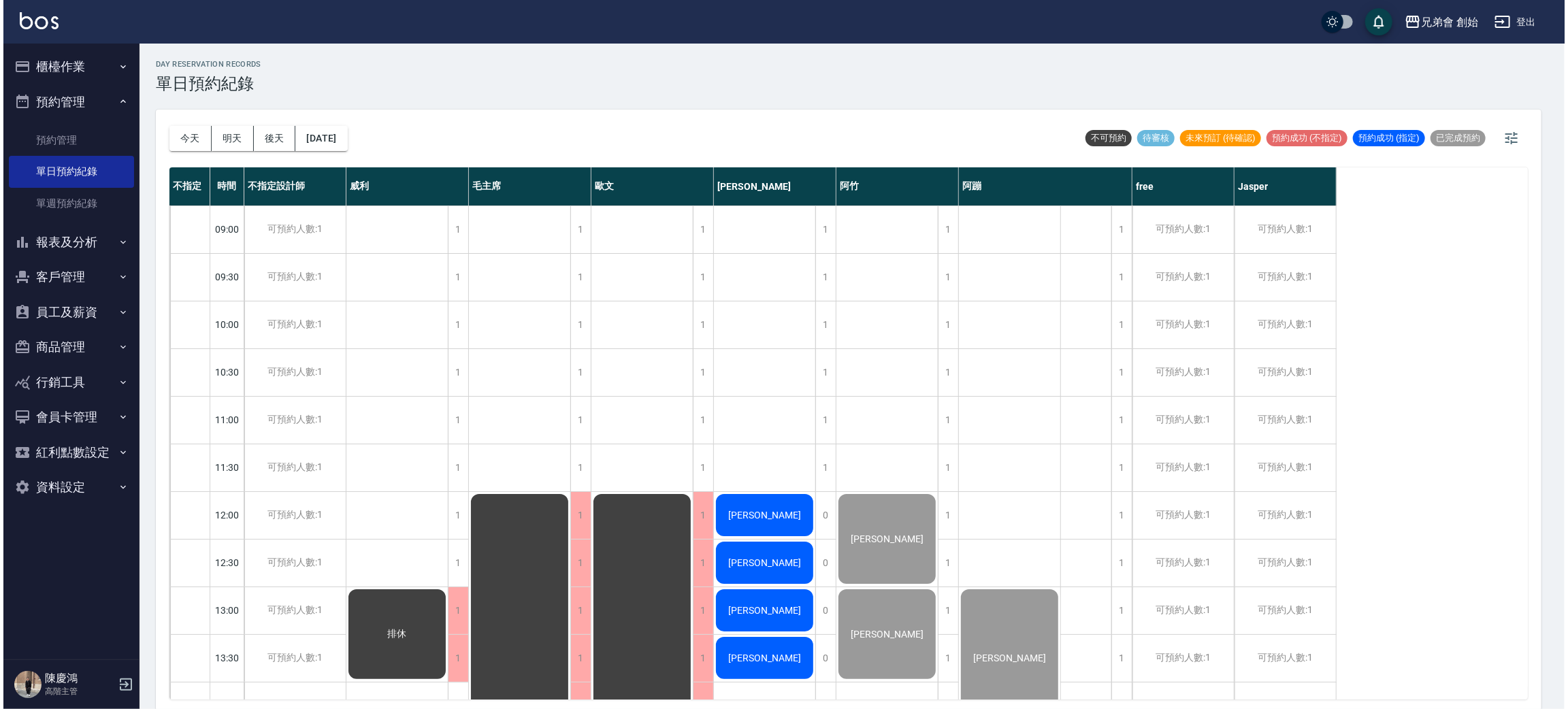
scroll to position [204, 0]
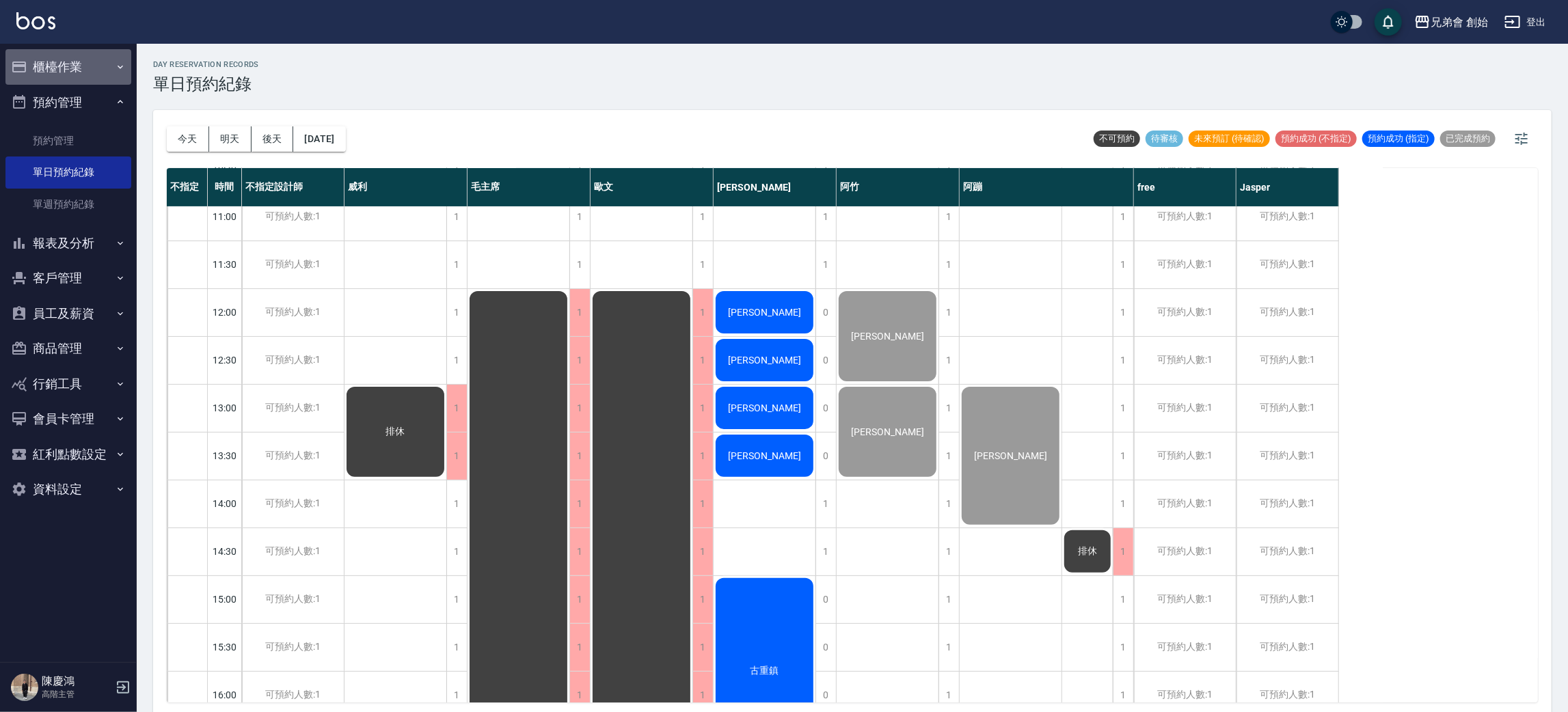
click at [100, 72] on button "櫃檯作業" at bounding box center [68, 67] width 126 height 35
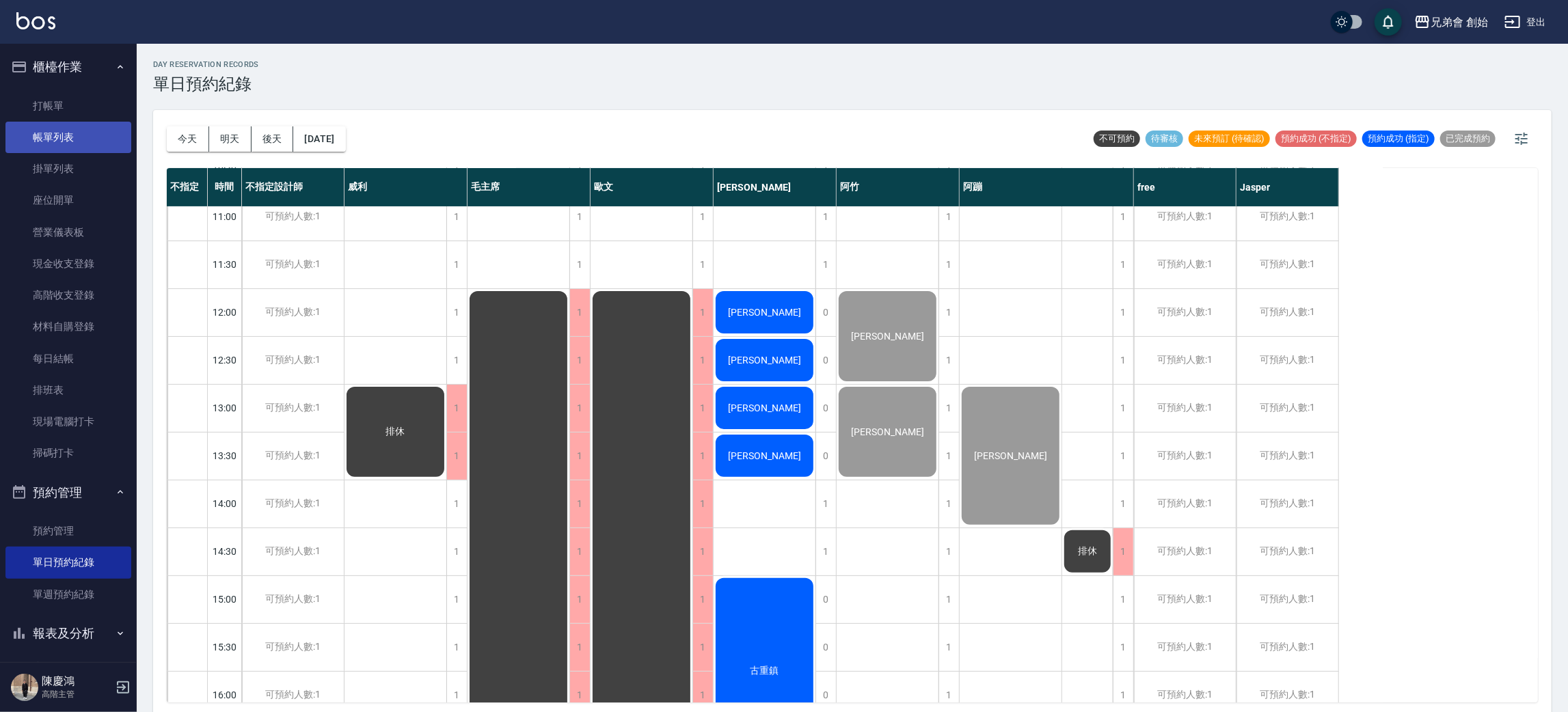
click at [96, 137] on link "帳單列表" at bounding box center [68, 137] width 126 height 32
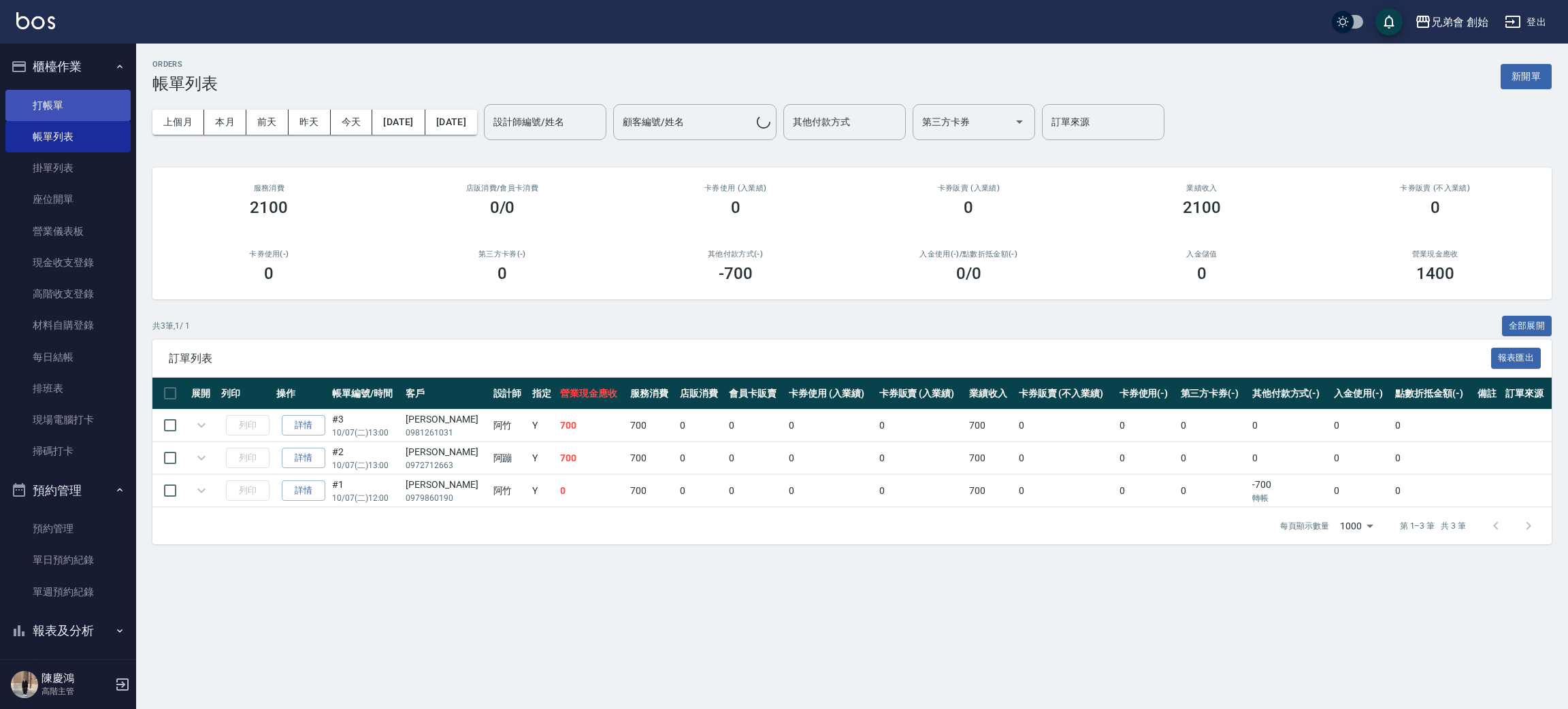
click at [78, 108] on link "打帳單" at bounding box center [67, 105] width 125 height 31
